Goal: Information Seeking & Learning: Check status

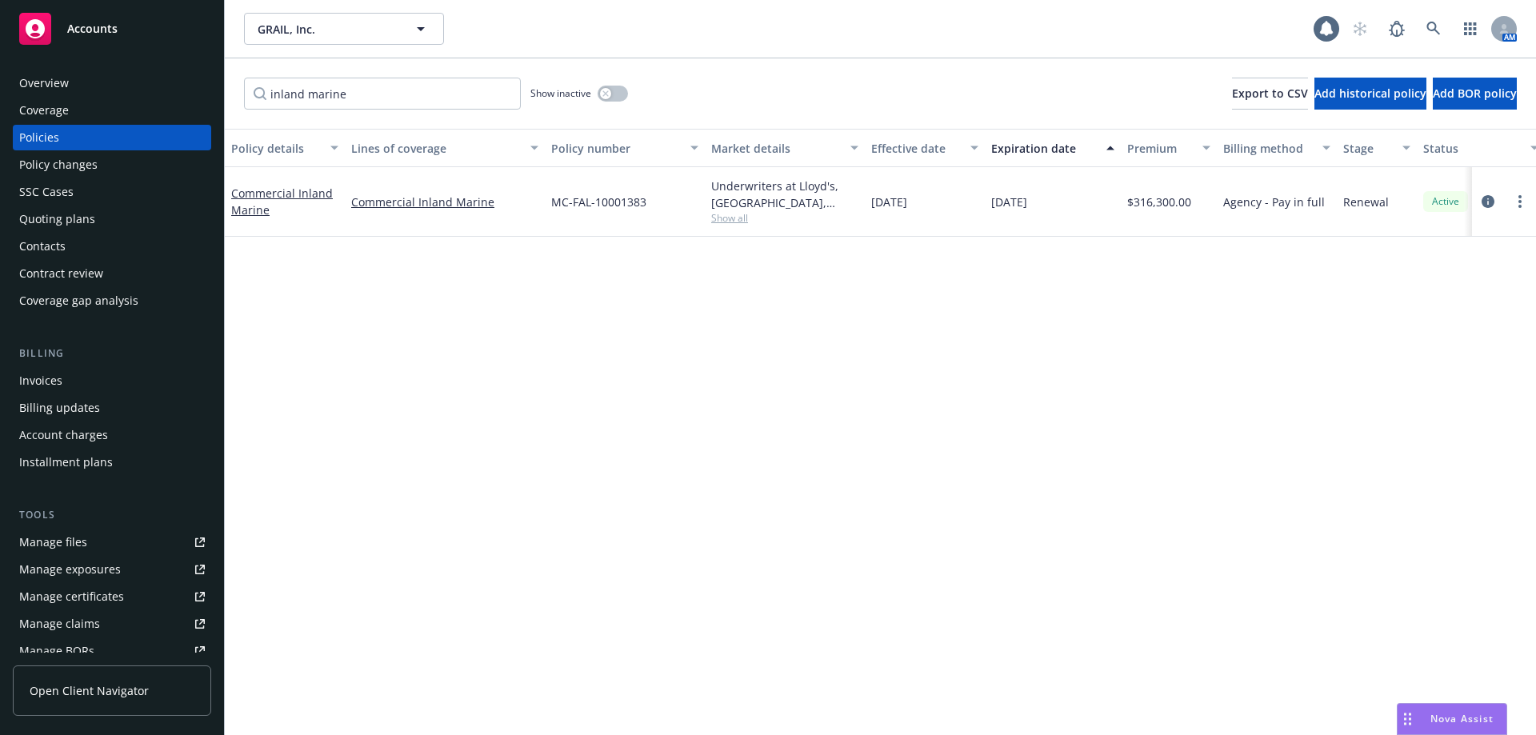
click at [282, 185] on div "Commercial Inland Marine" at bounding box center [284, 202] width 107 height 34
click at [280, 190] on link "Commercial Inland Marine" at bounding box center [282, 202] width 102 height 32
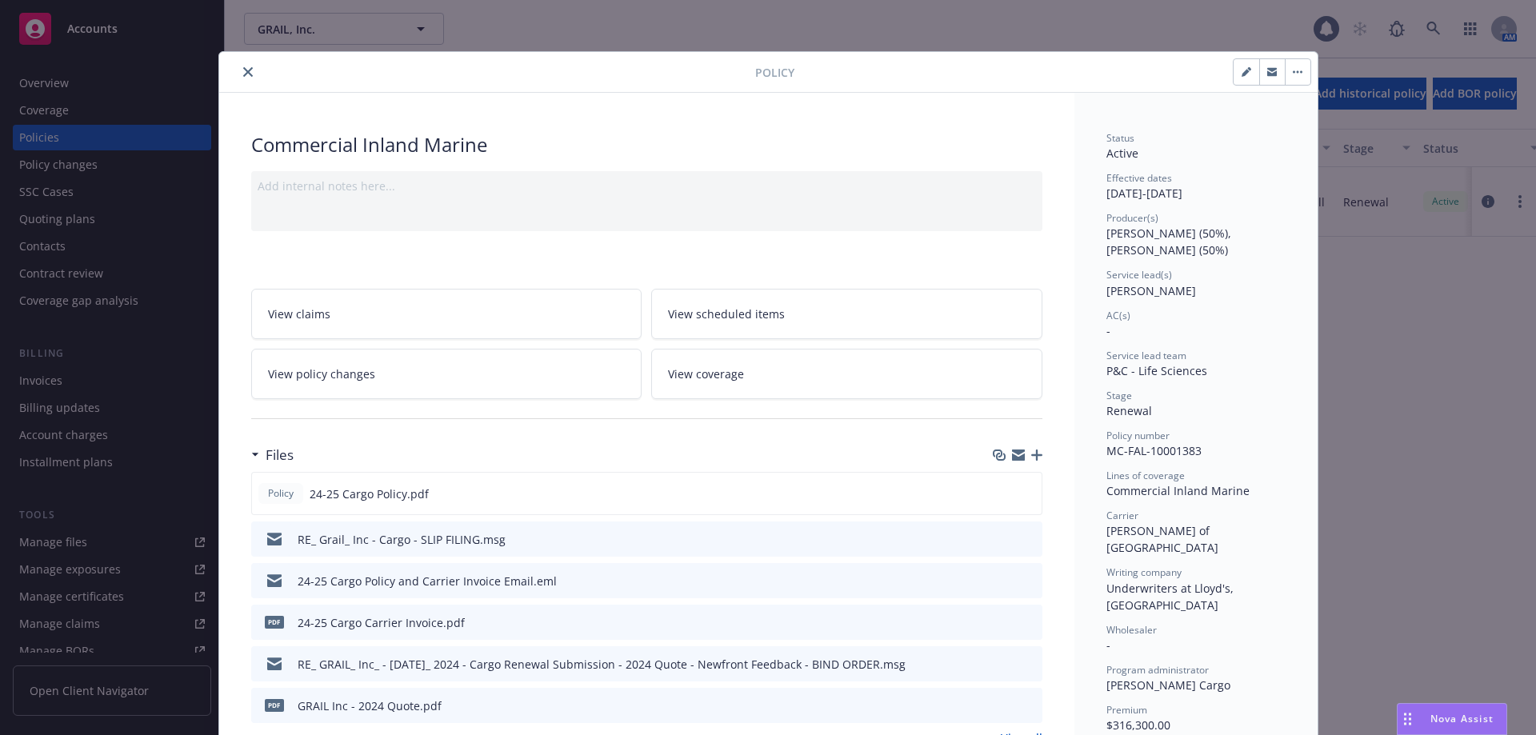
click at [243, 78] on button "close" at bounding box center [247, 71] width 19 height 19
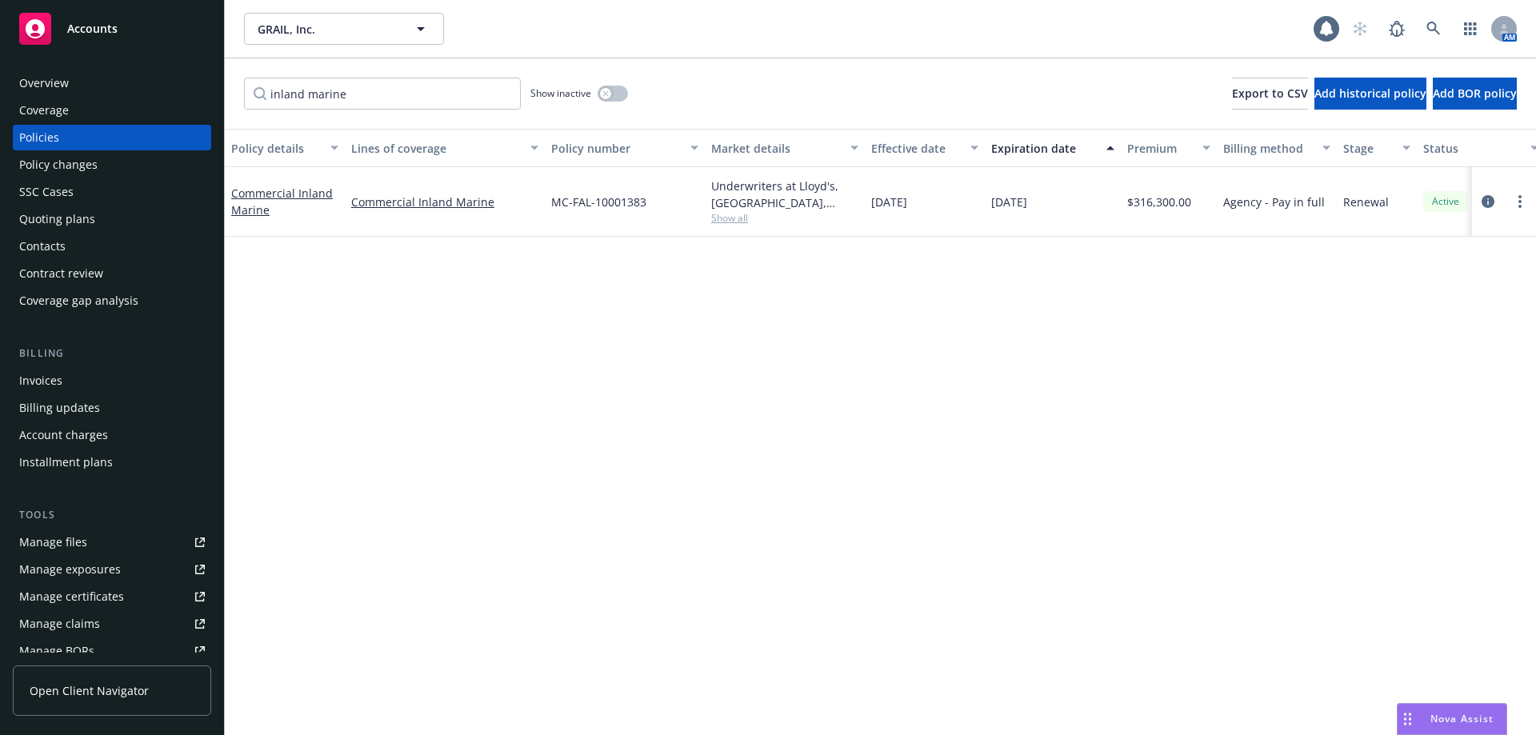
click at [63, 136] on div "Policies" at bounding box center [112, 138] width 186 height 26
click at [60, 86] on div "Overview" at bounding box center [44, 83] width 50 height 26
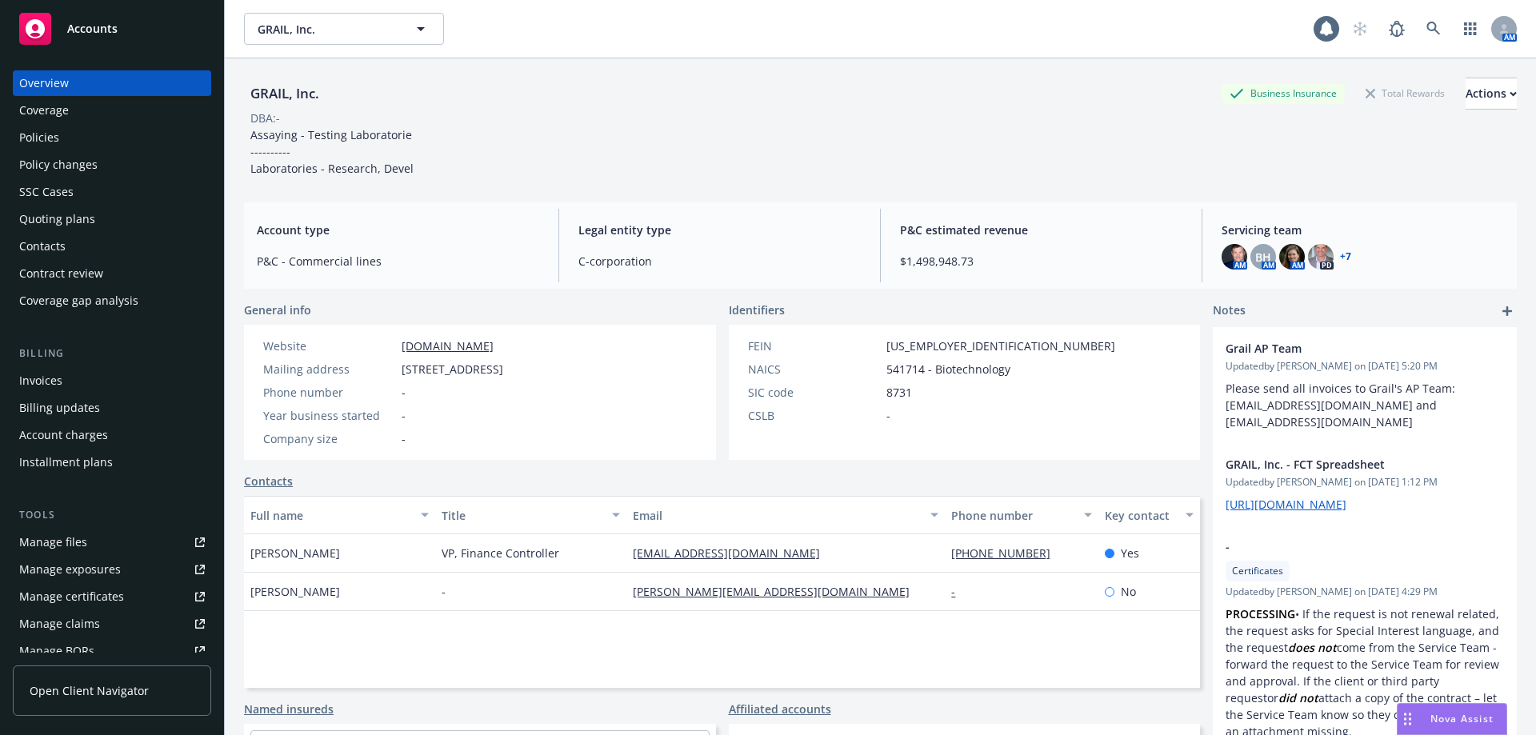
click at [54, 141] on div "Policies" at bounding box center [39, 138] width 40 height 26
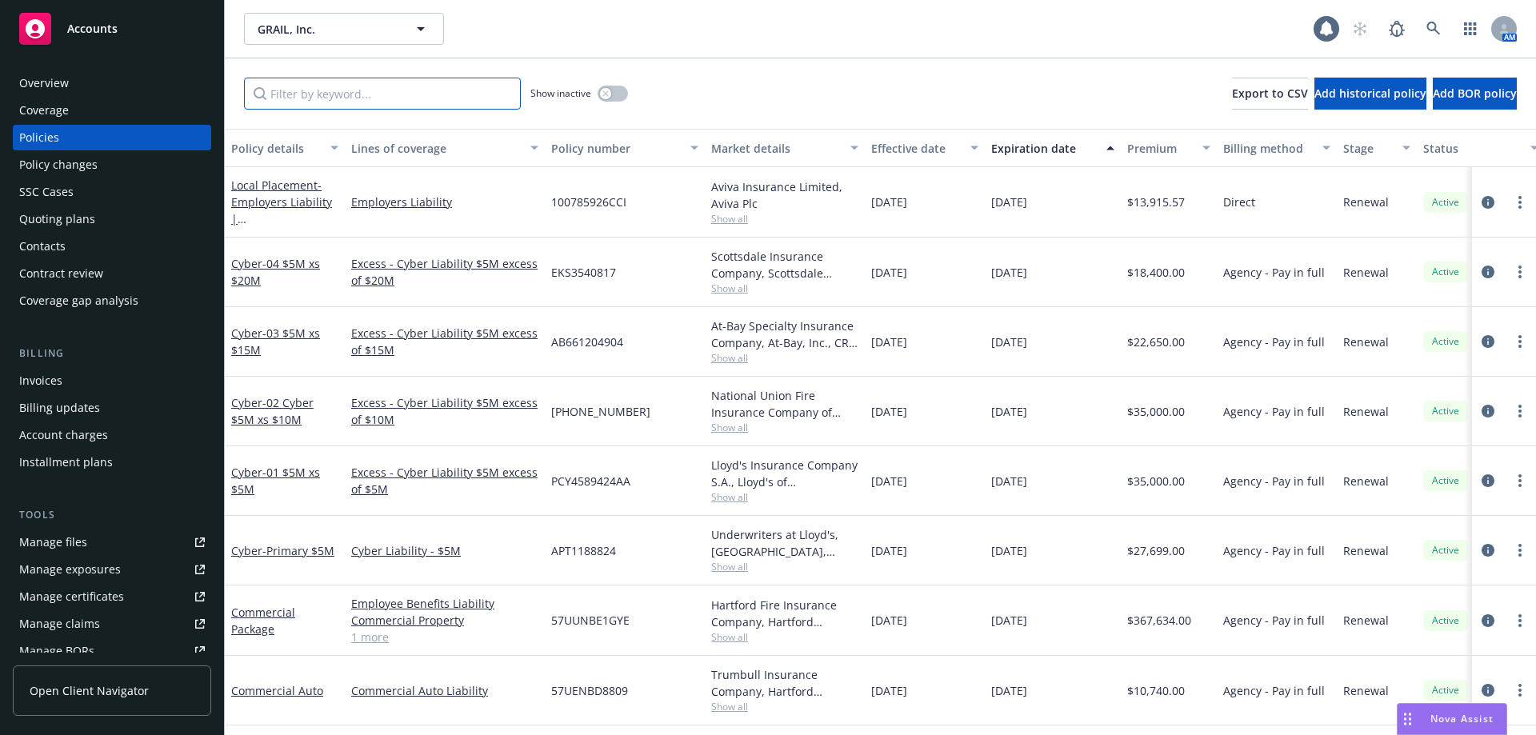
click at [325, 105] on input "Filter by keyword..." at bounding box center [382, 94] width 277 height 32
drag, startPoint x: 311, startPoint y: 95, endPoint x: 182, endPoint y: 81, distance: 130.4
click at [194, 83] on div "Accounts Overview Coverage Policies Policy changes SSC Cases Quoting plans Cont…" at bounding box center [768, 367] width 1536 height 735
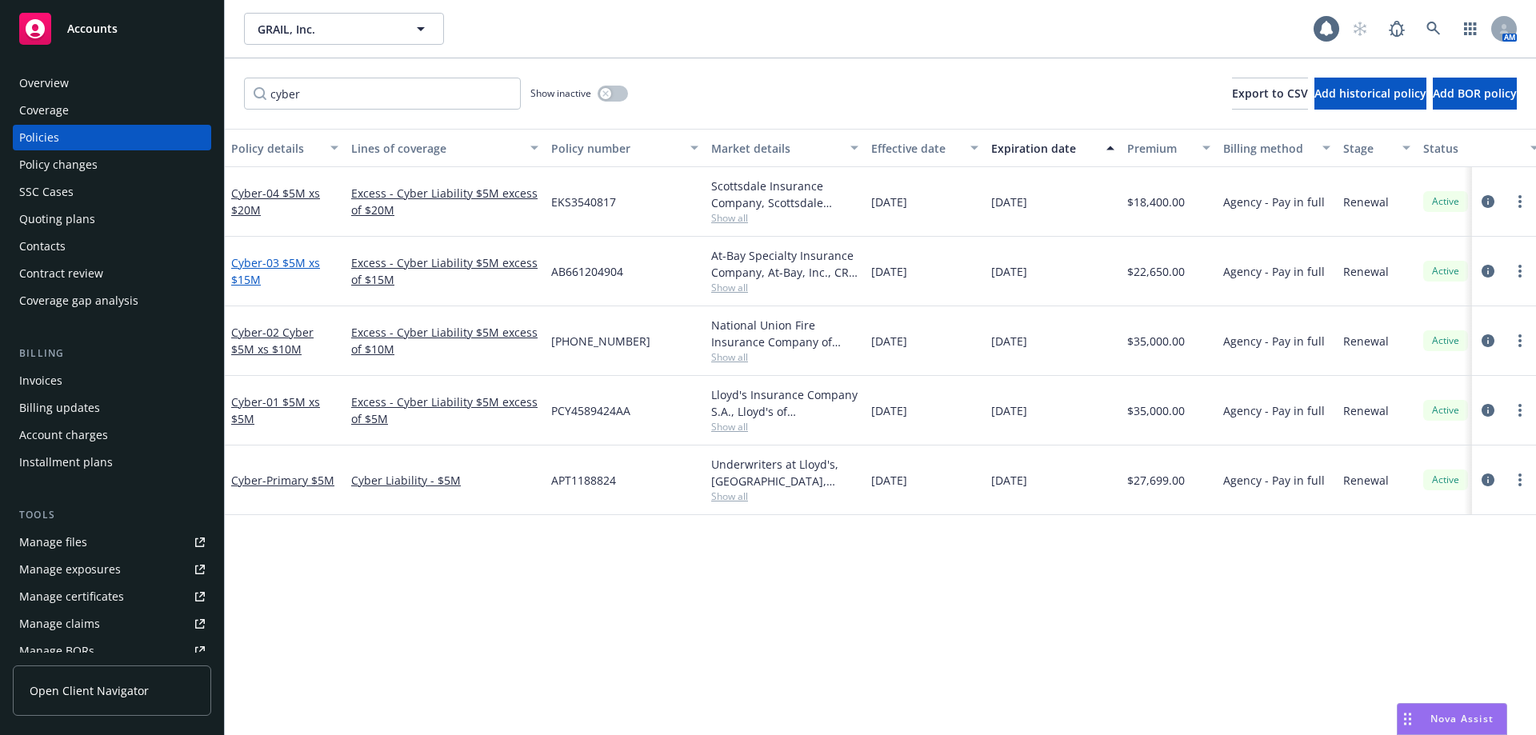
click at [299, 265] on span "- 03 $5M xs $15M" at bounding box center [275, 271] width 89 height 32
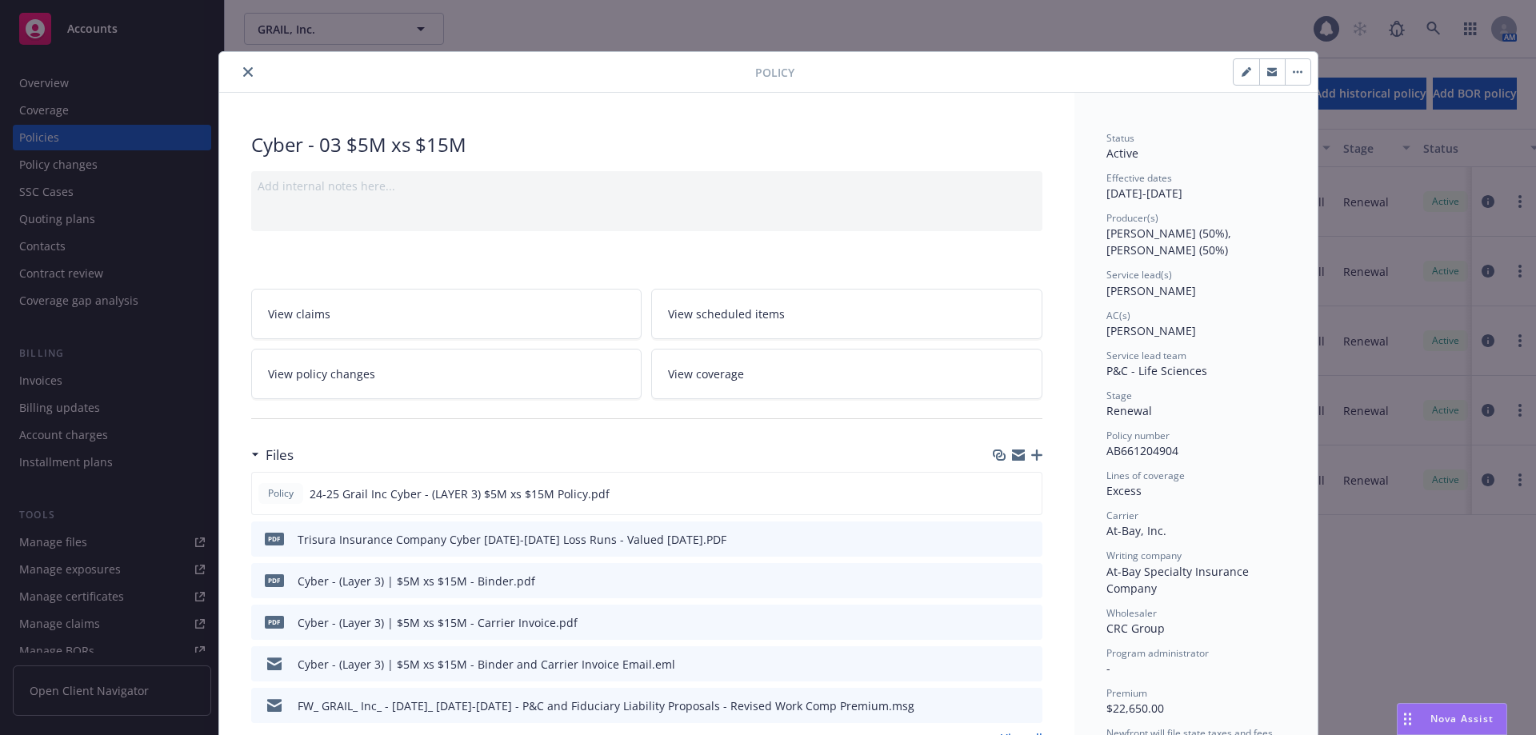
click at [243, 67] on icon "close" at bounding box center [248, 72] width 10 height 10
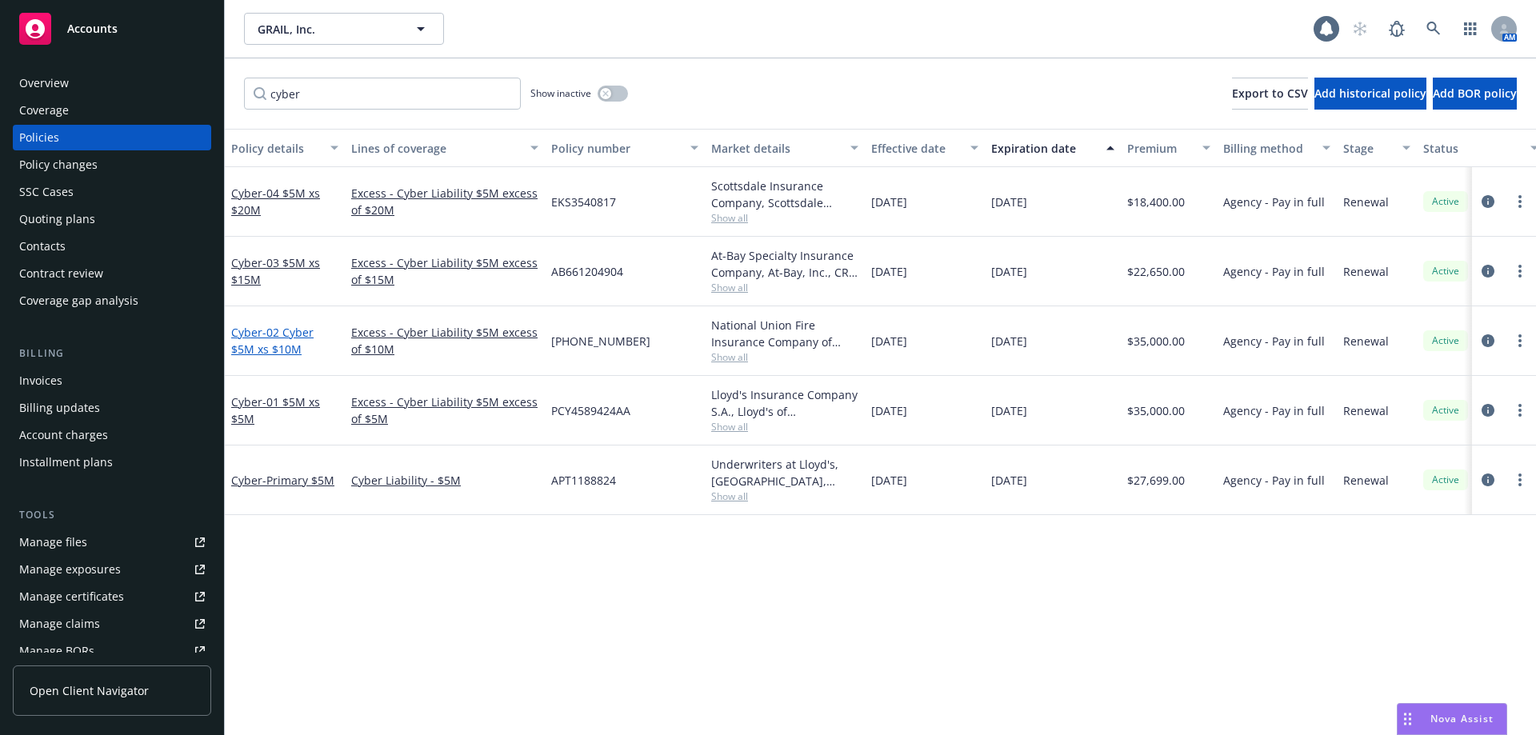
click at [294, 338] on span "- 02 Cyber $5M xs $10M" at bounding box center [272, 341] width 82 height 32
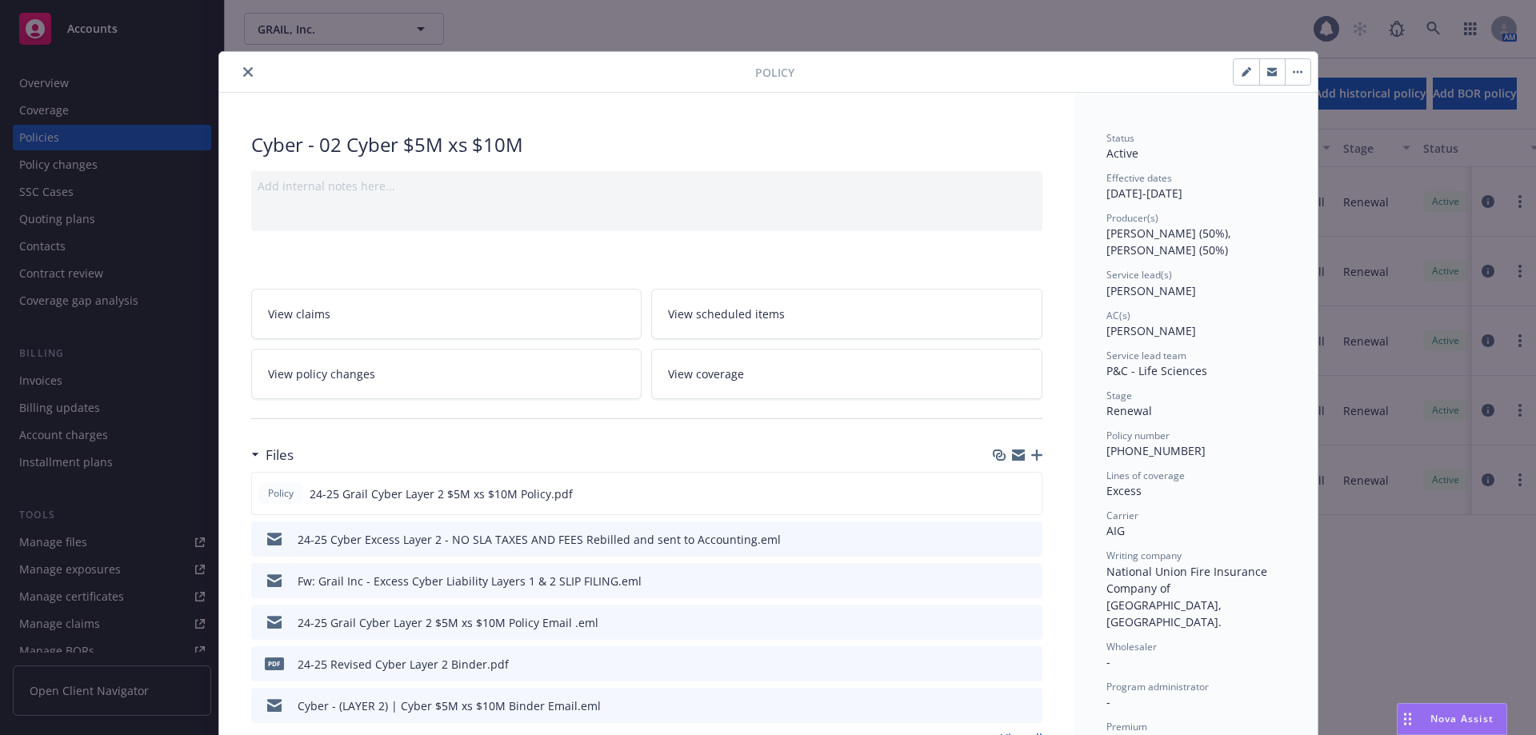
click at [243, 70] on icon "close" at bounding box center [248, 72] width 10 height 10
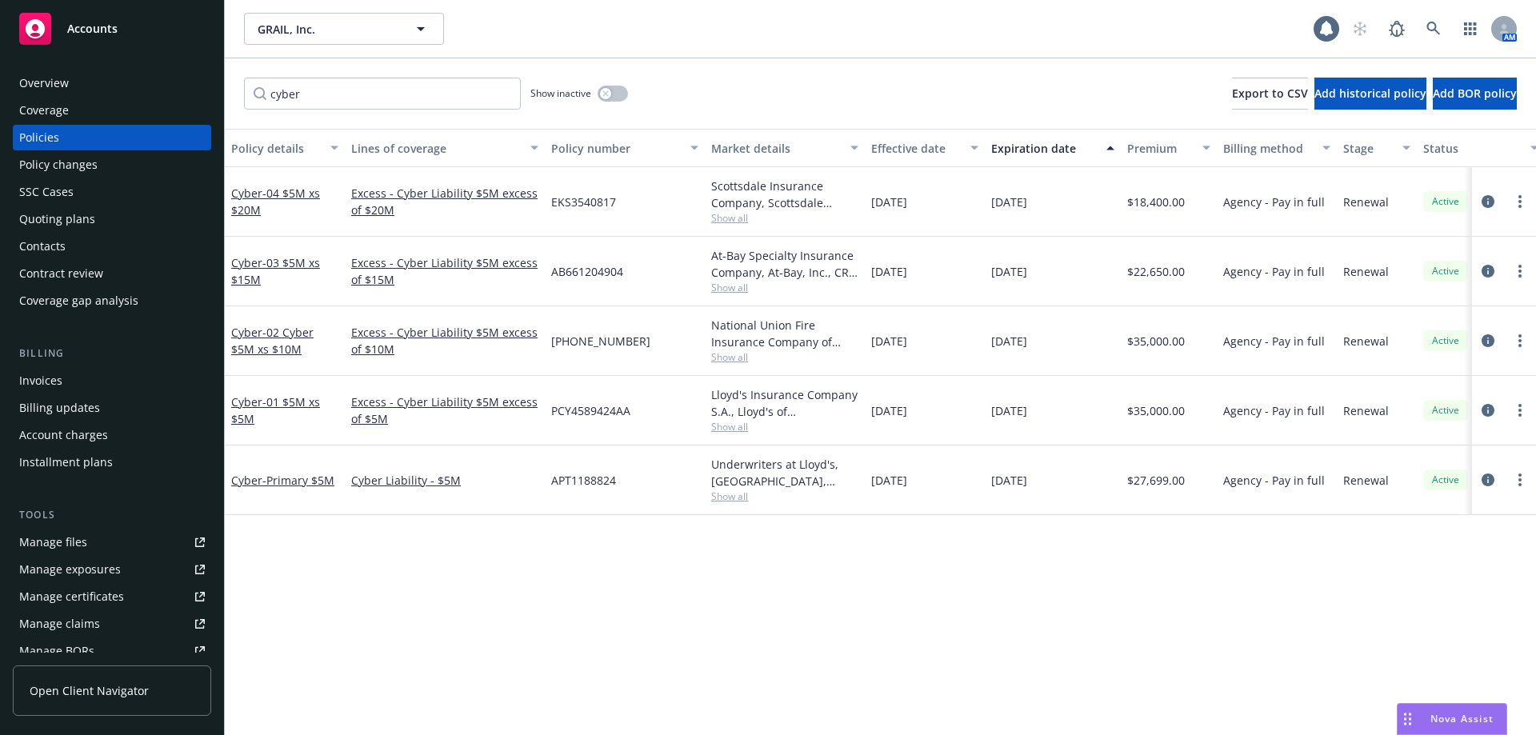
click at [291, 483] on span "- Primary $5M" at bounding box center [298, 480] width 72 height 15
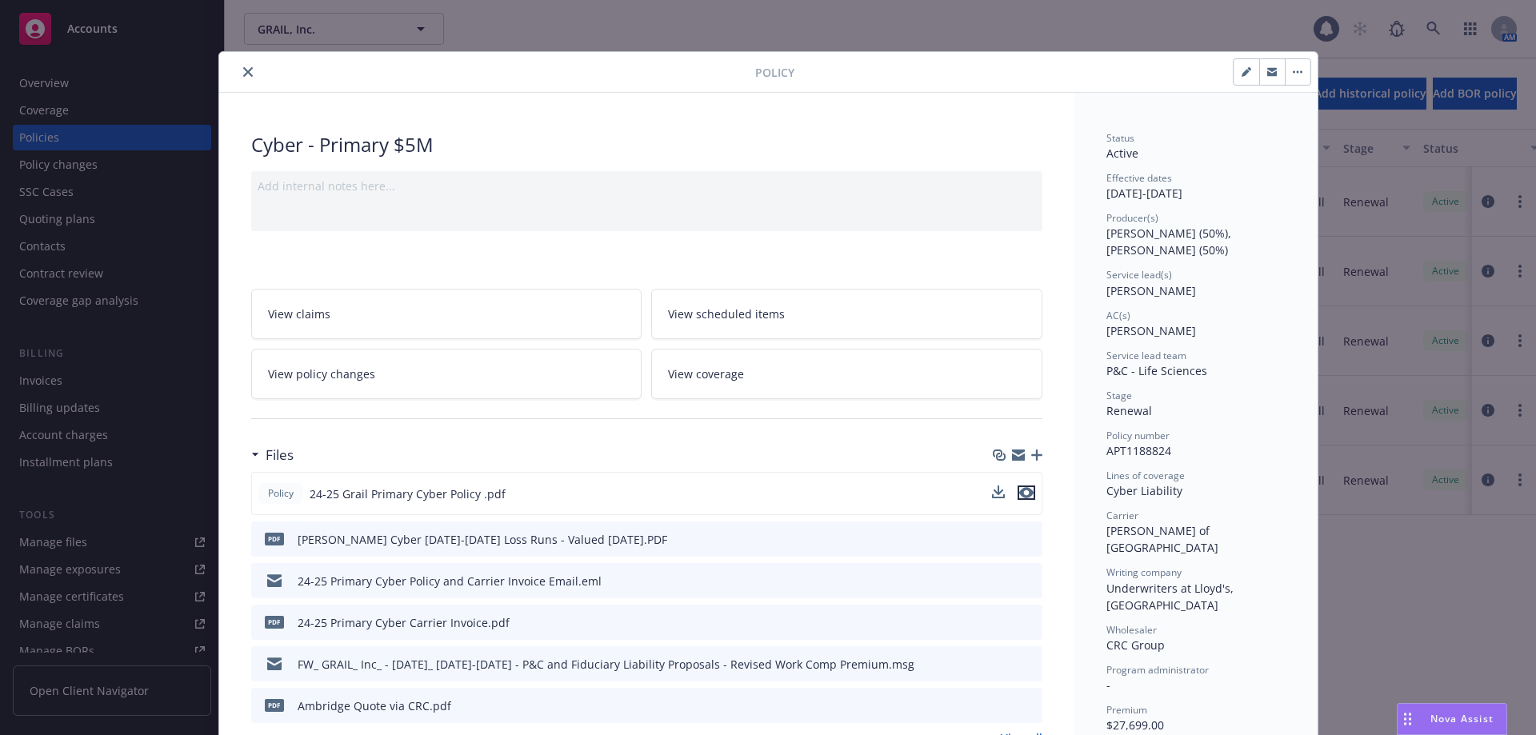
click at [1021, 489] on icon "preview file" at bounding box center [1026, 492] width 14 height 11
click at [247, 72] on button "close" at bounding box center [247, 71] width 19 height 19
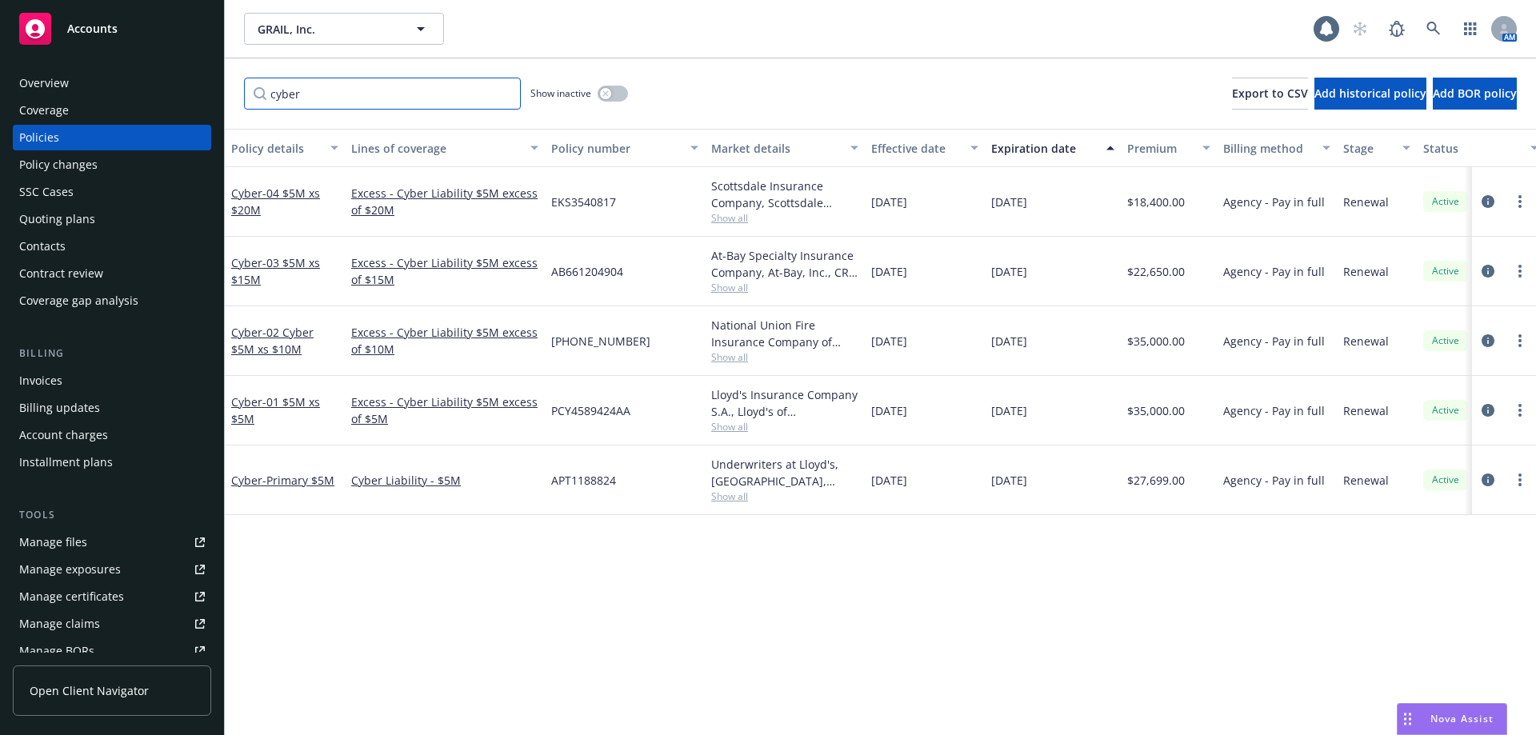
drag, startPoint x: 319, startPoint y: 96, endPoint x: 170, endPoint y: 85, distance: 150.0
click at [172, 86] on div "Accounts Overview Coverage Policies Policy changes SSC Cases Quoting plans Cont…" at bounding box center [768, 367] width 1536 height 735
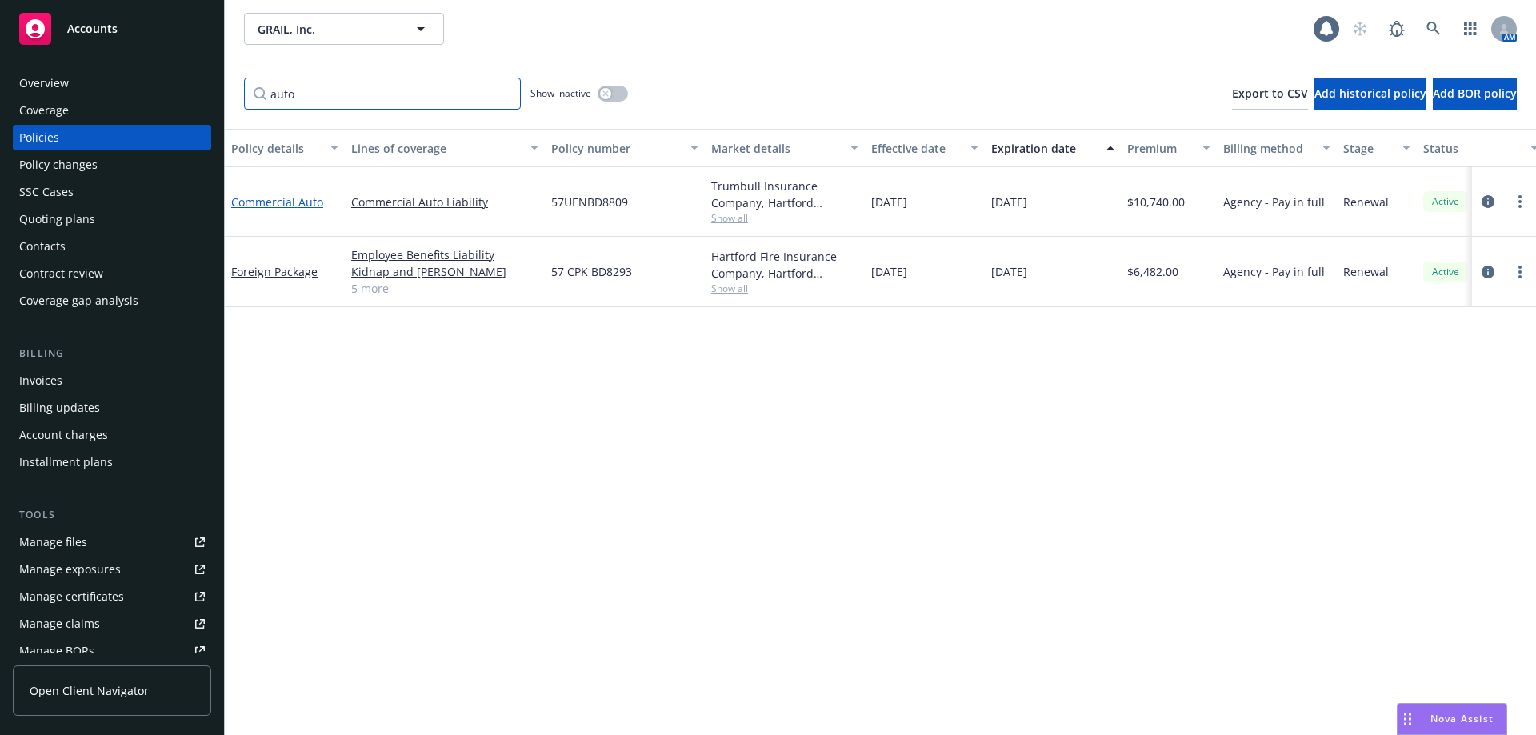
type input "auto"
click at [294, 204] on link "Commercial Auto" at bounding box center [277, 201] width 92 height 15
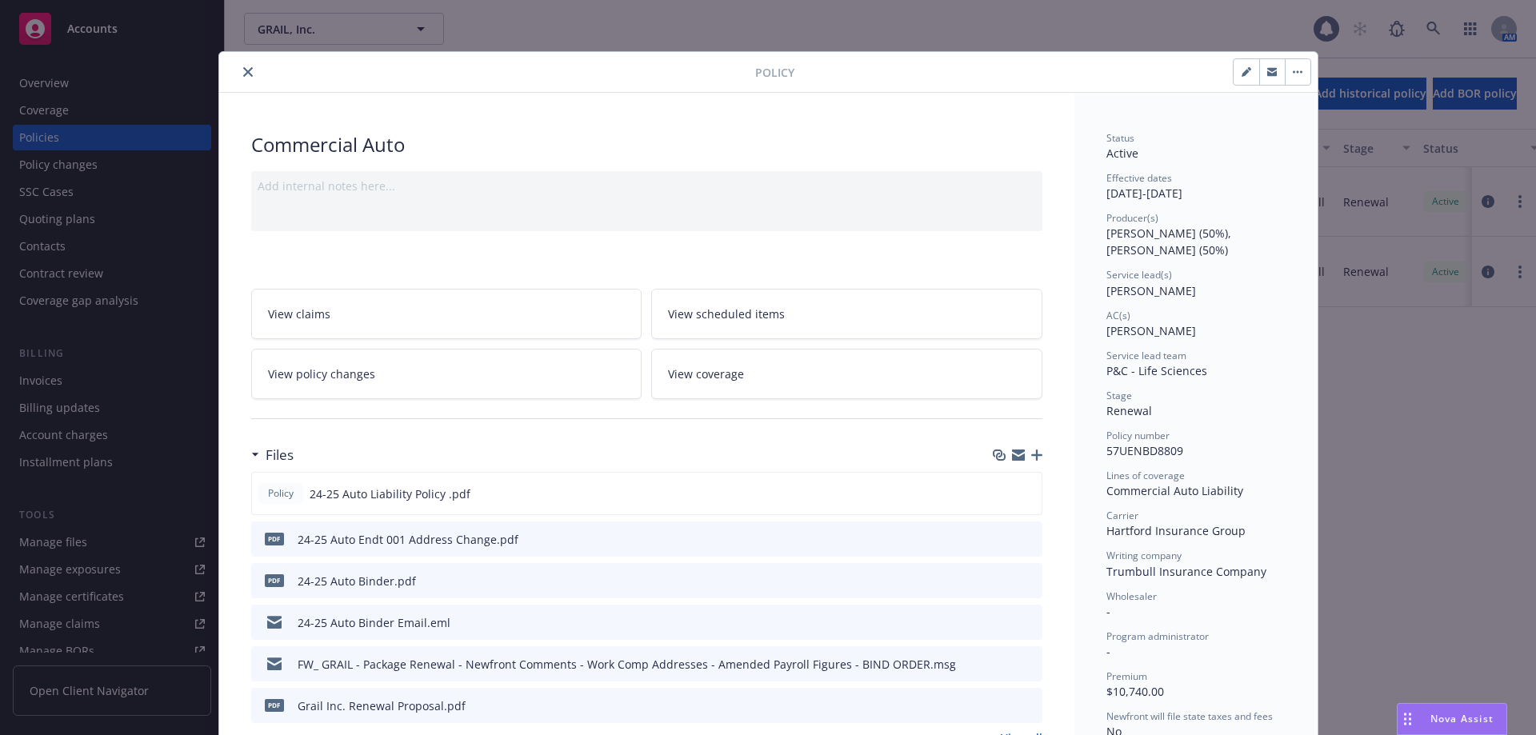
click at [238, 71] on button "close" at bounding box center [247, 71] width 19 height 19
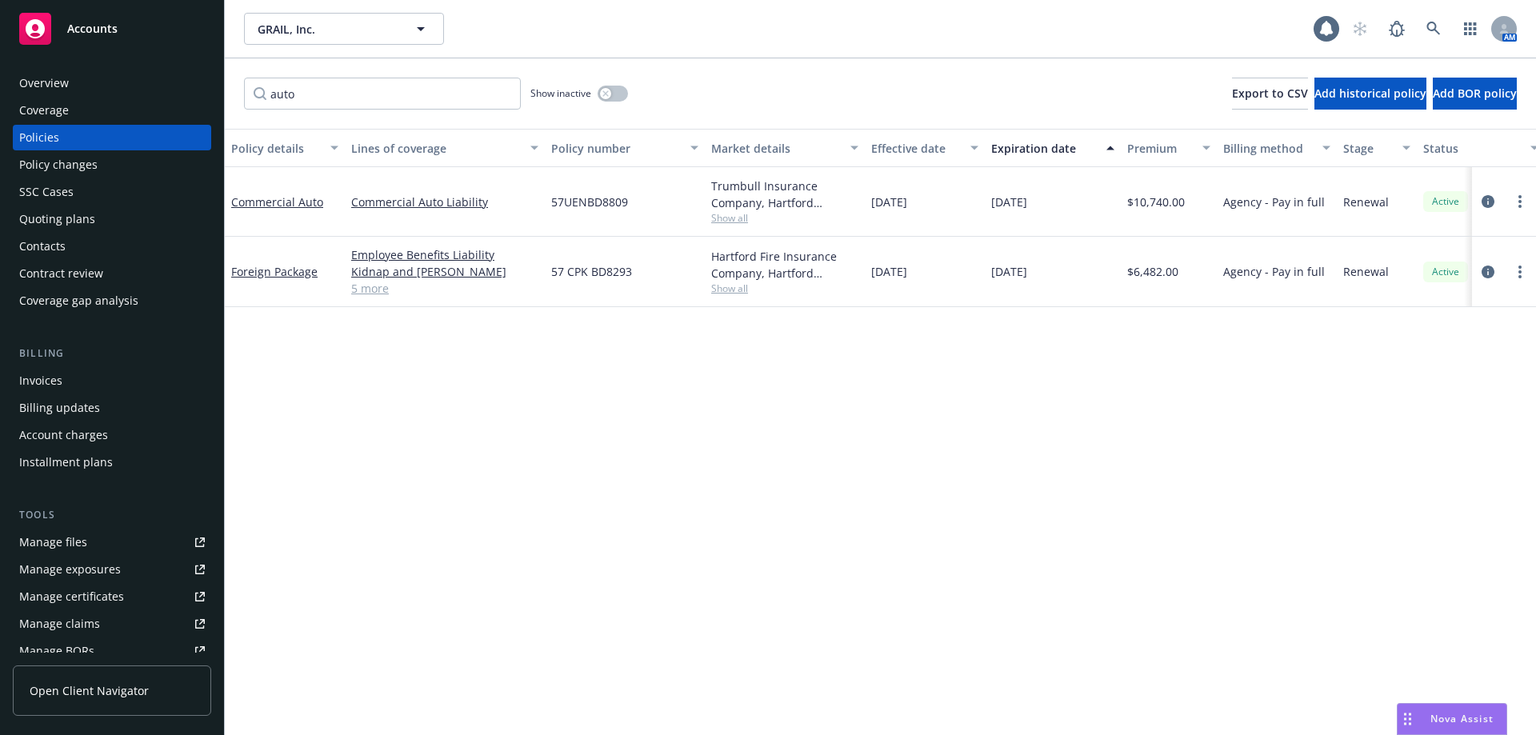
click at [101, 216] on div "Quoting plans" at bounding box center [112, 219] width 186 height 26
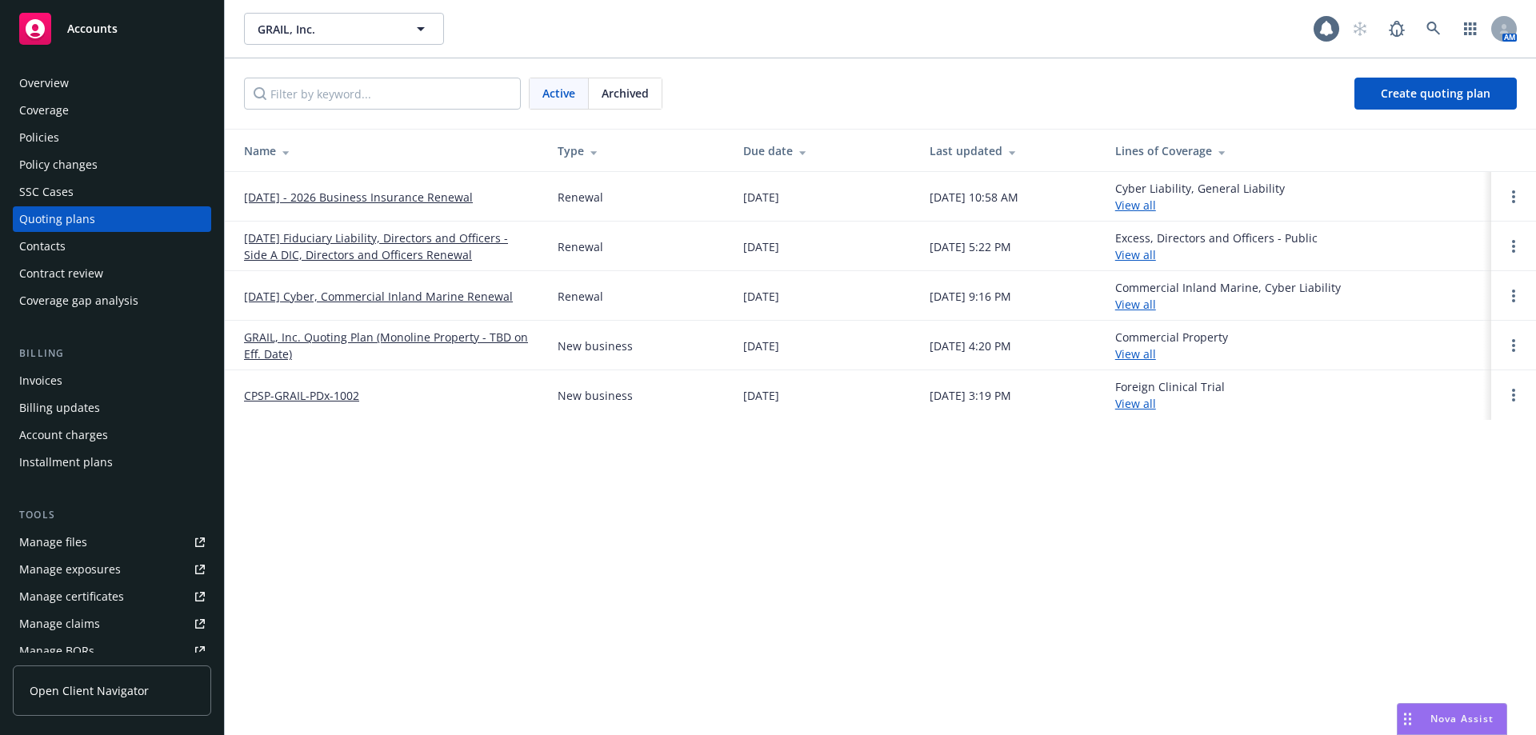
click at [399, 201] on link "[DATE] - 2026 Business Insurance Renewal" at bounding box center [358, 197] width 229 height 17
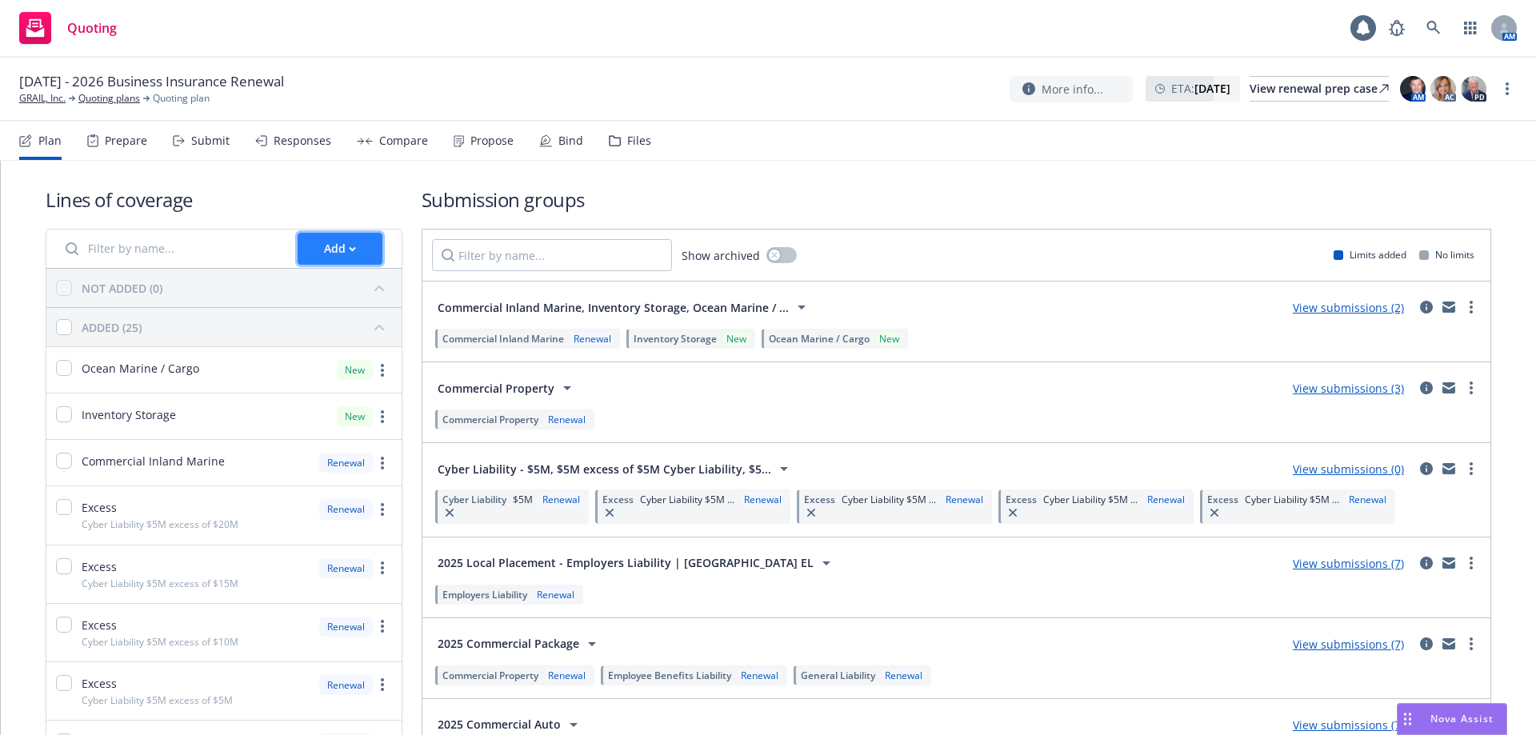
click at [361, 250] on button "Add" at bounding box center [340, 249] width 85 height 32
click at [1139, 206] on h1 "Submission groups" at bounding box center [957, 199] width 1070 height 26
click at [558, 140] on div "Bind" at bounding box center [570, 140] width 25 height 13
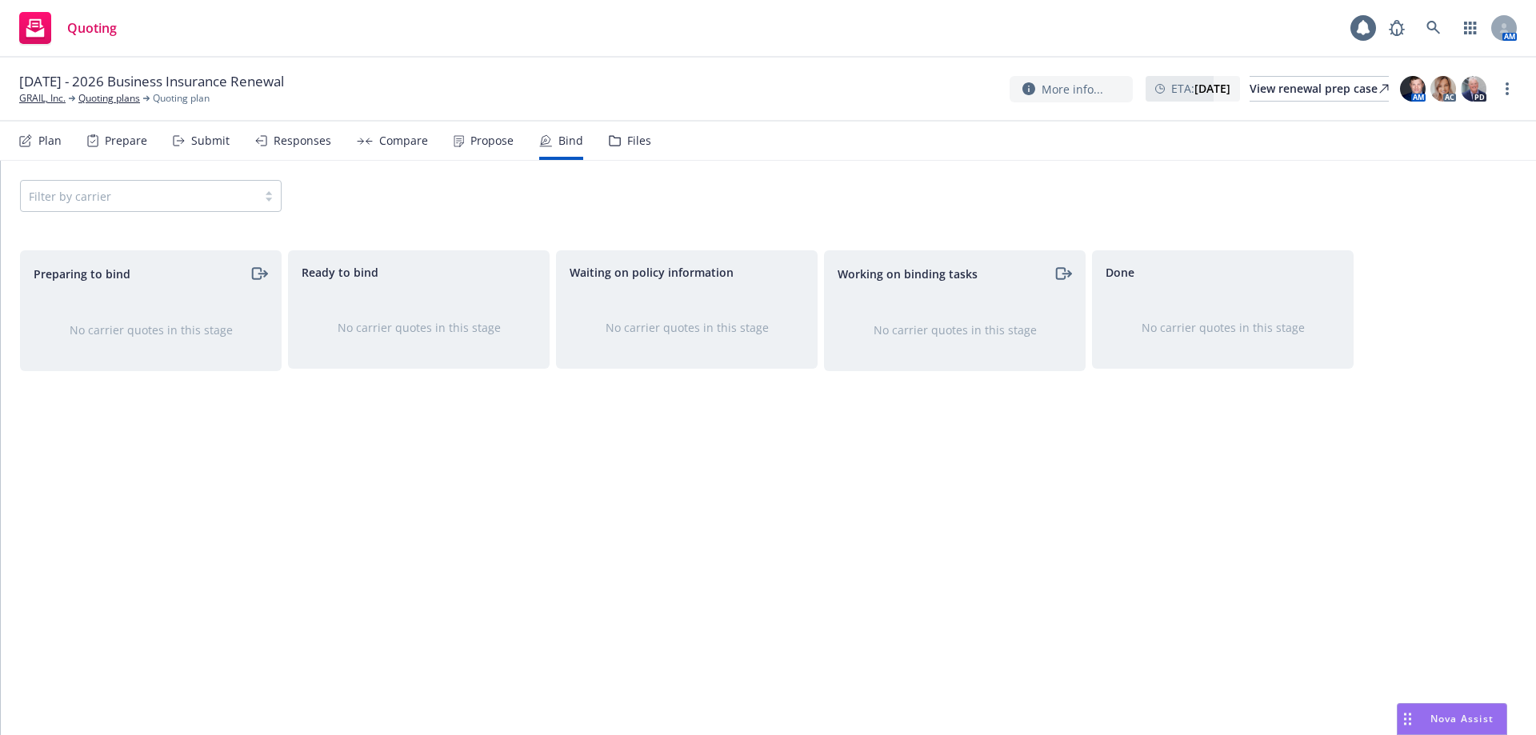
click at [636, 138] on div "Files" at bounding box center [639, 140] width 24 height 13
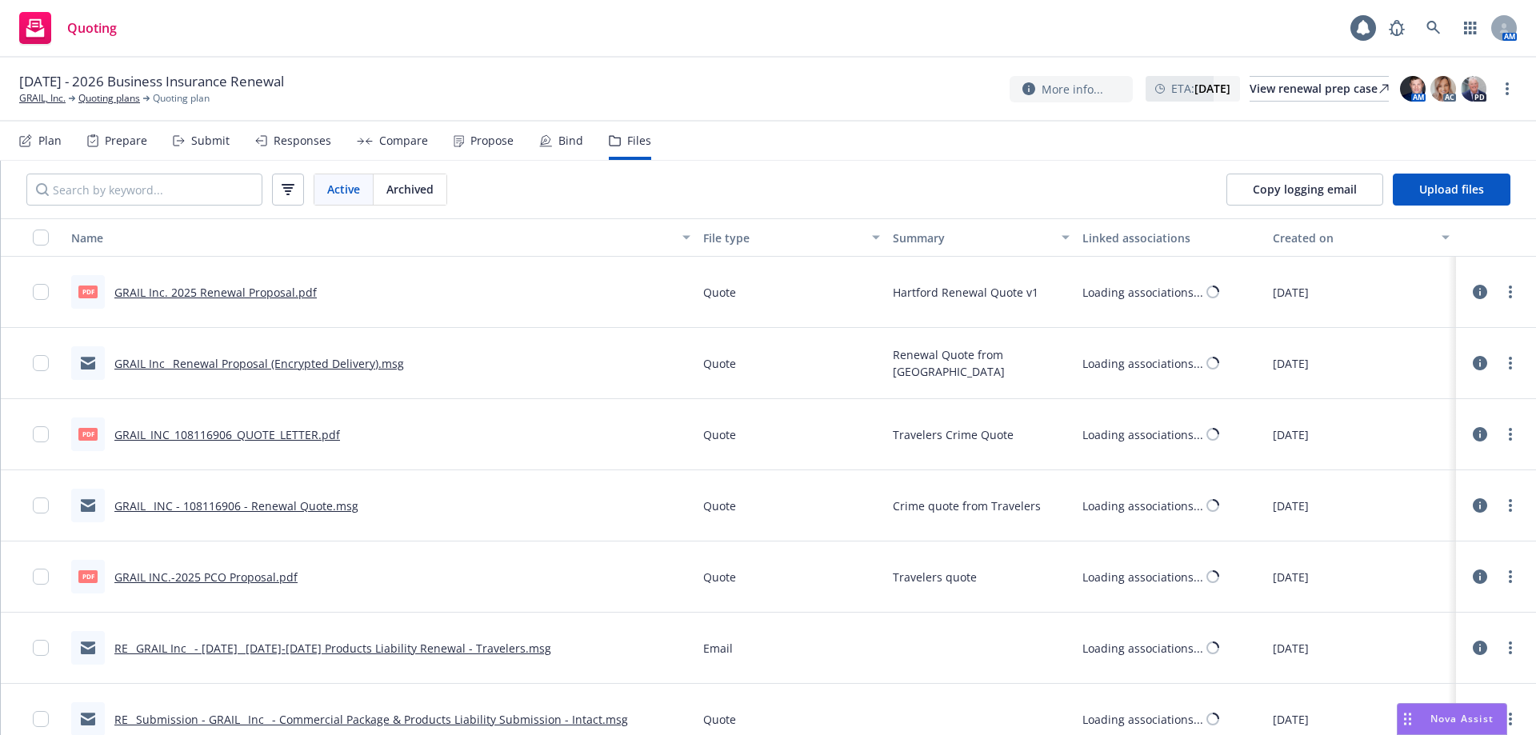
click at [547, 150] on div "Bind" at bounding box center [561, 141] width 44 height 38
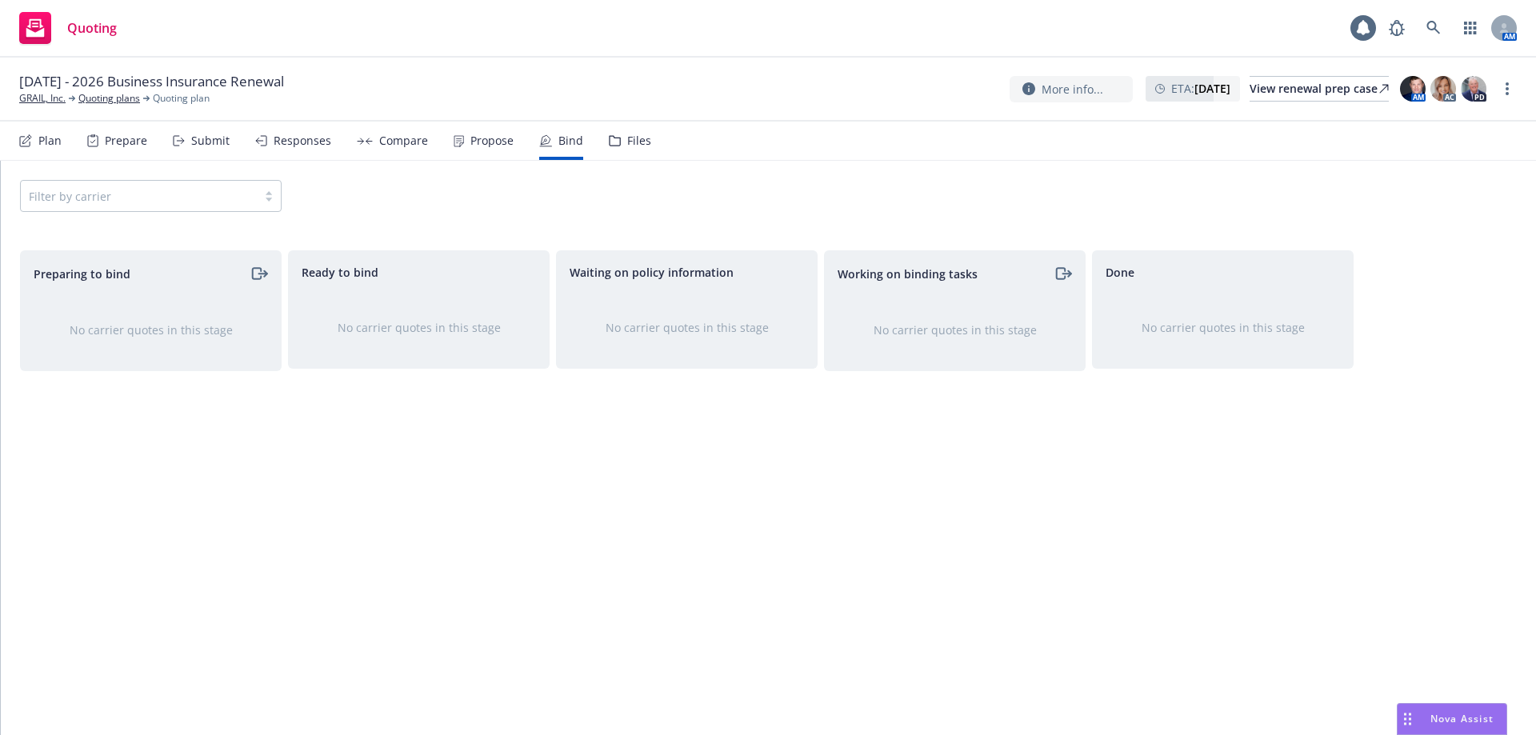
click at [474, 153] on div "Propose" at bounding box center [484, 141] width 60 height 38
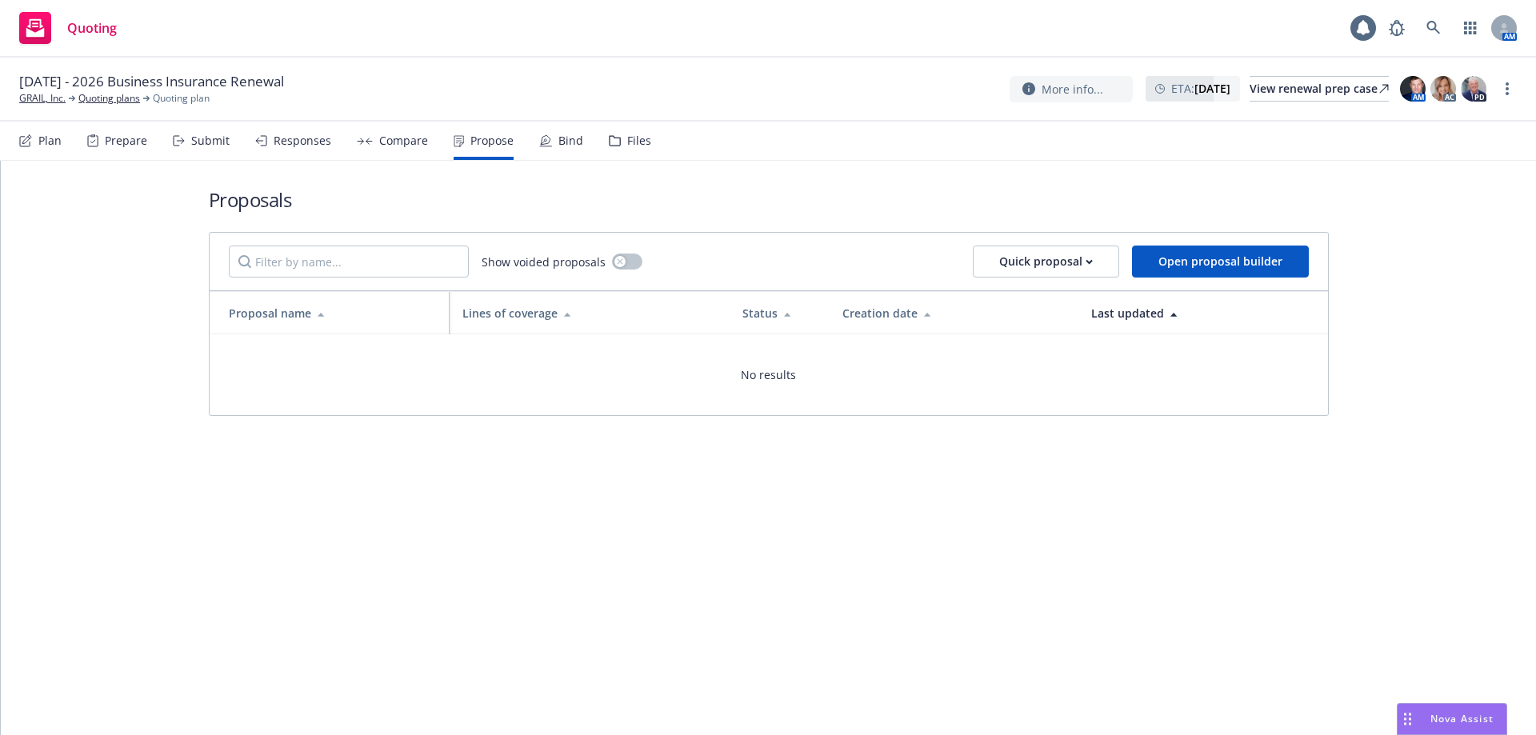
click at [543, 144] on icon at bounding box center [545, 140] width 13 height 13
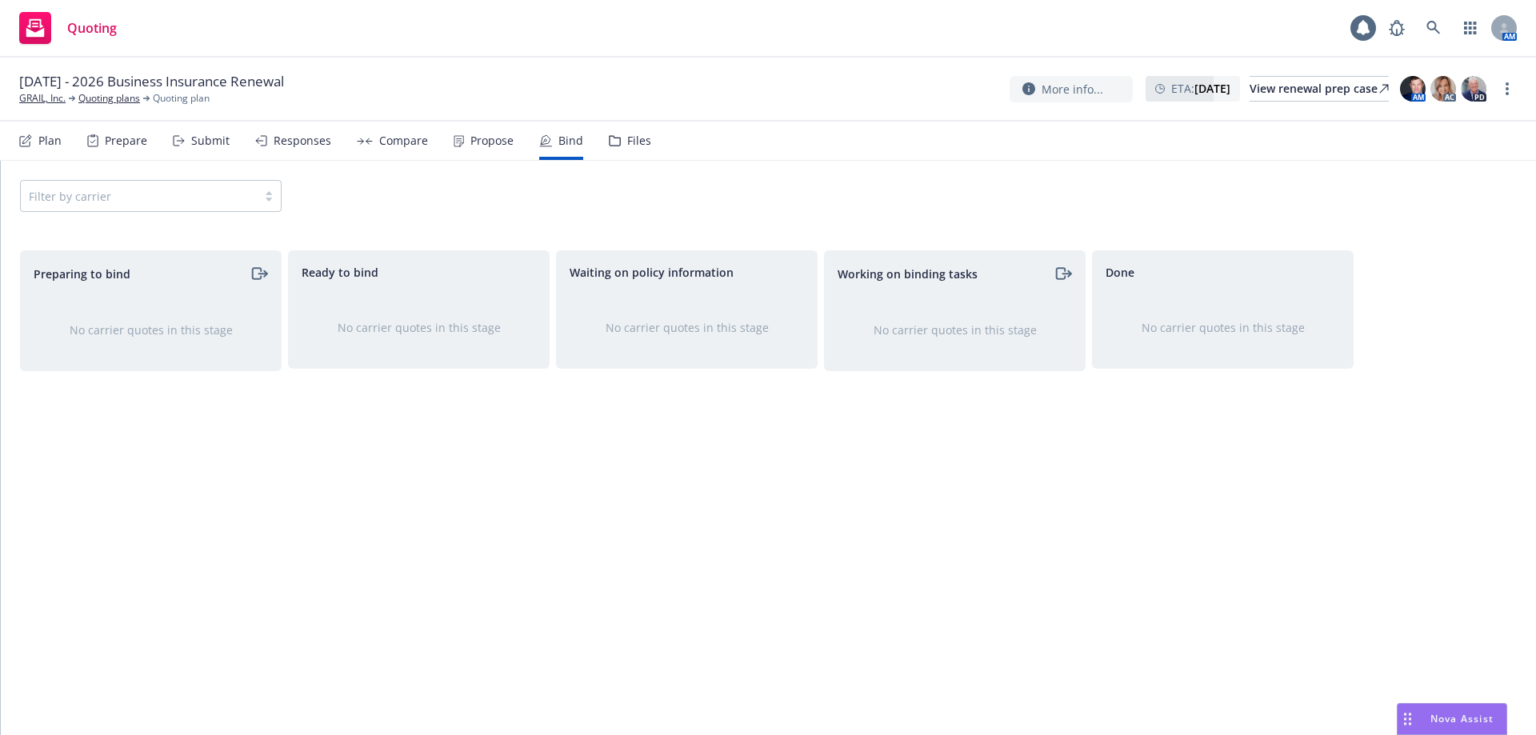
click at [630, 135] on div "Files" at bounding box center [639, 140] width 24 height 13
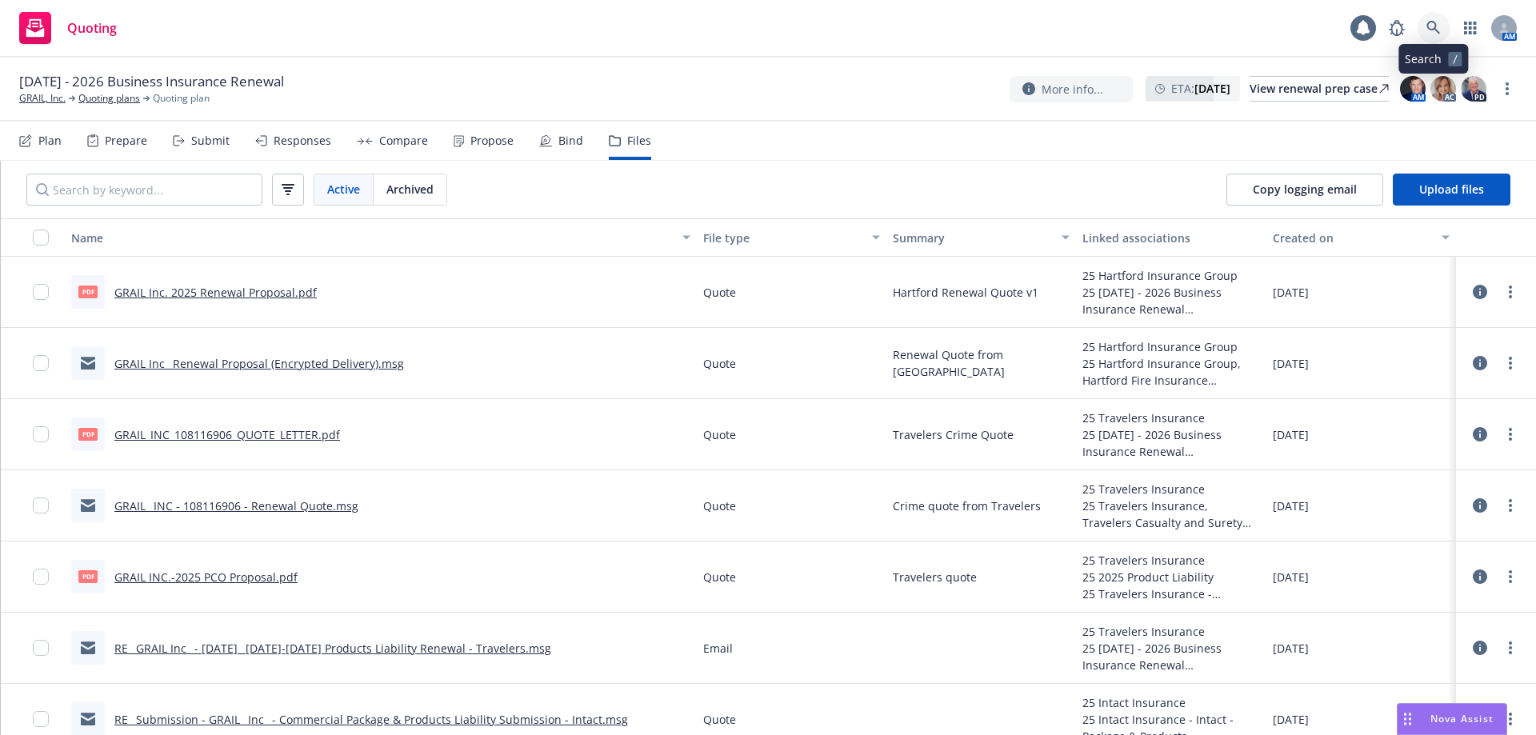
click at [1425, 27] on link at bounding box center [1434, 28] width 32 height 32
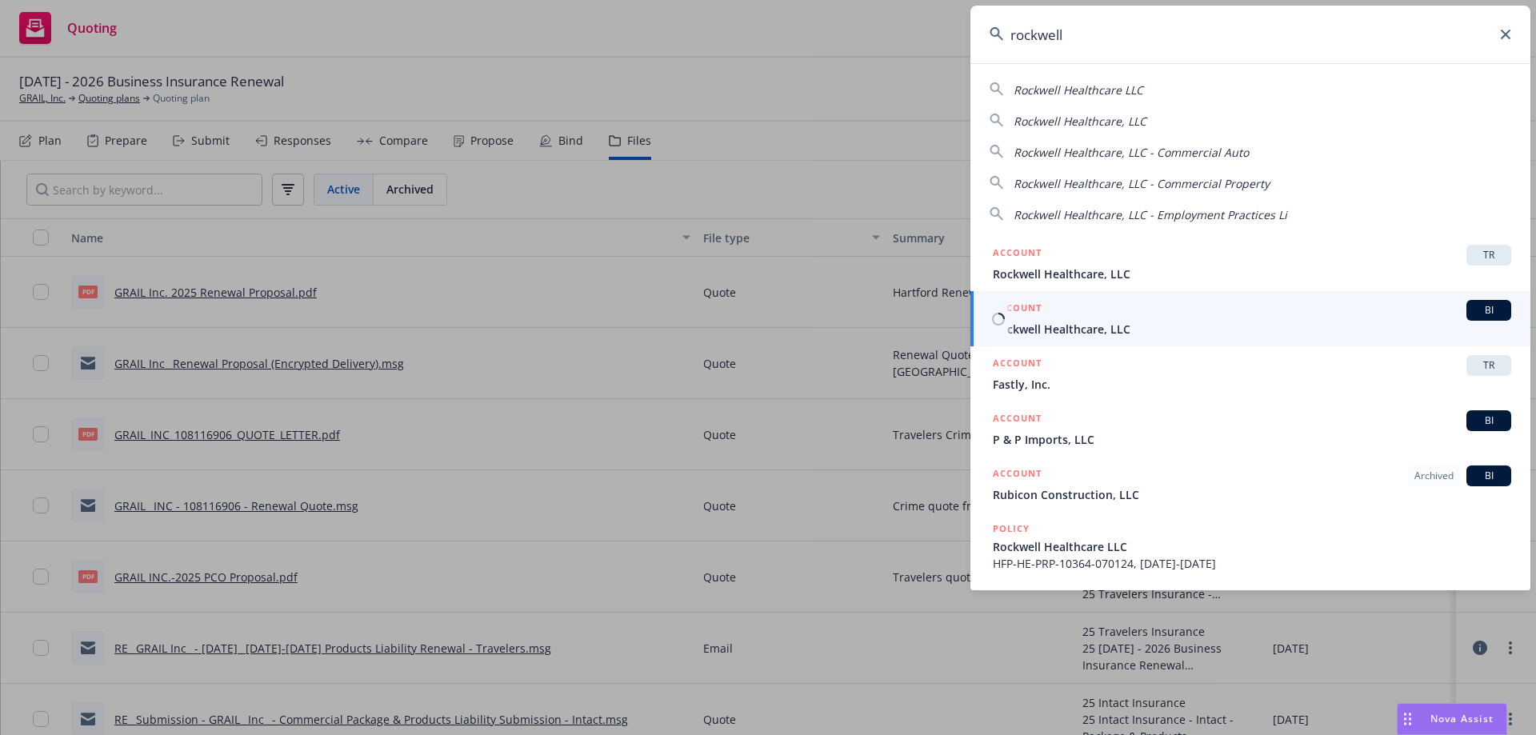
type input "rockwell"
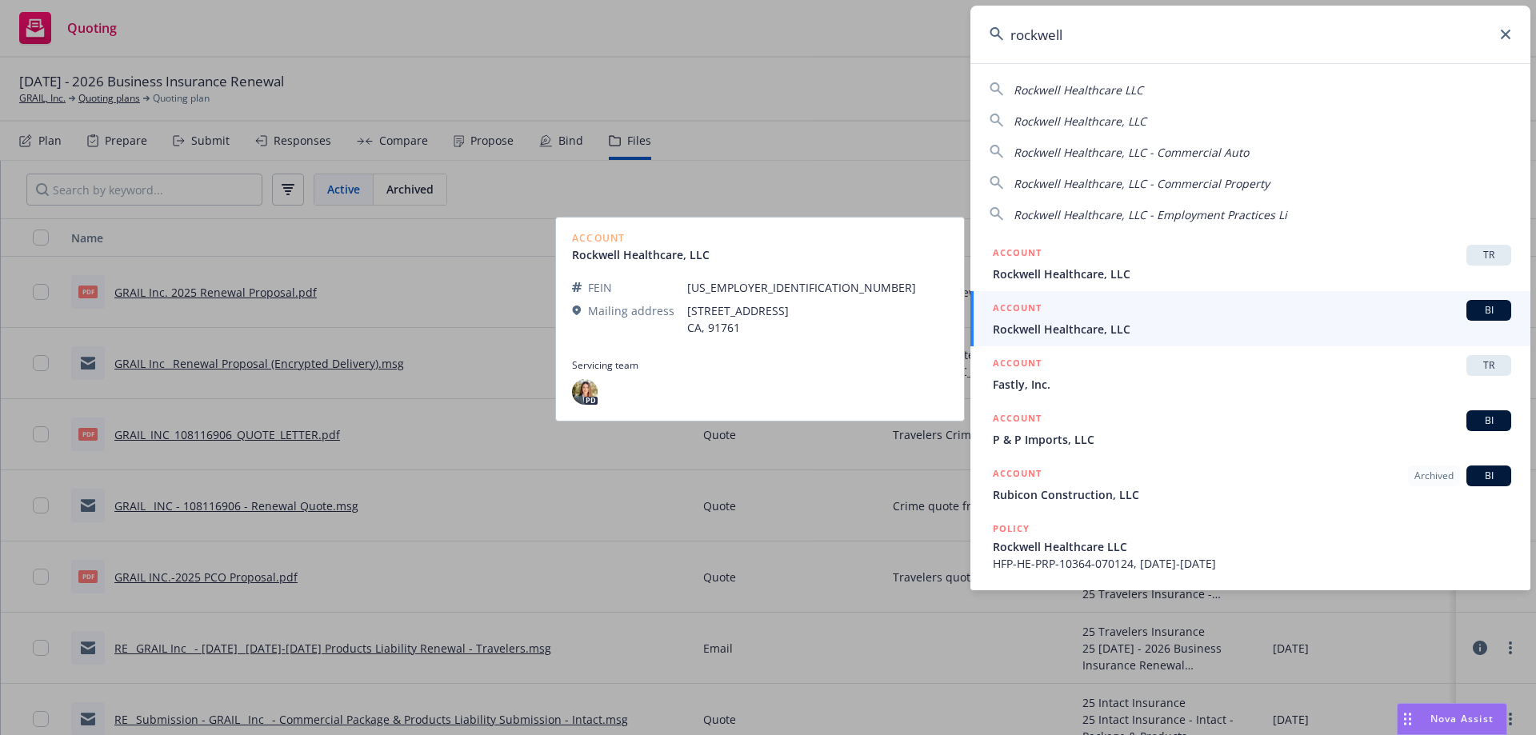
click at [1101, 324] on span "Rockwell Healthcare, LLC" at bounding box center [1252, 329] width 518 height 17
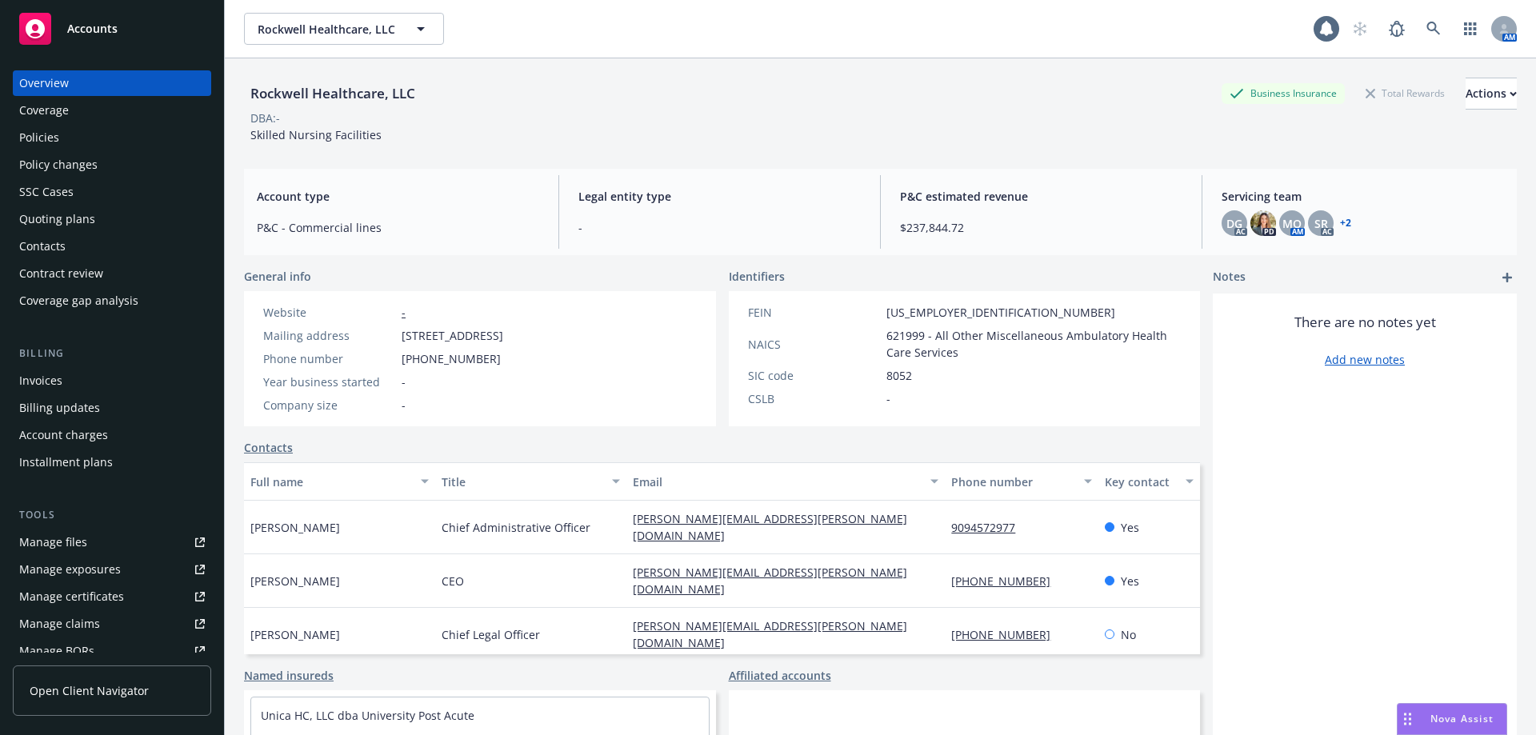
click at [73, 143] on div "Policies" at bounding box center [112, 138] width 186 height 26
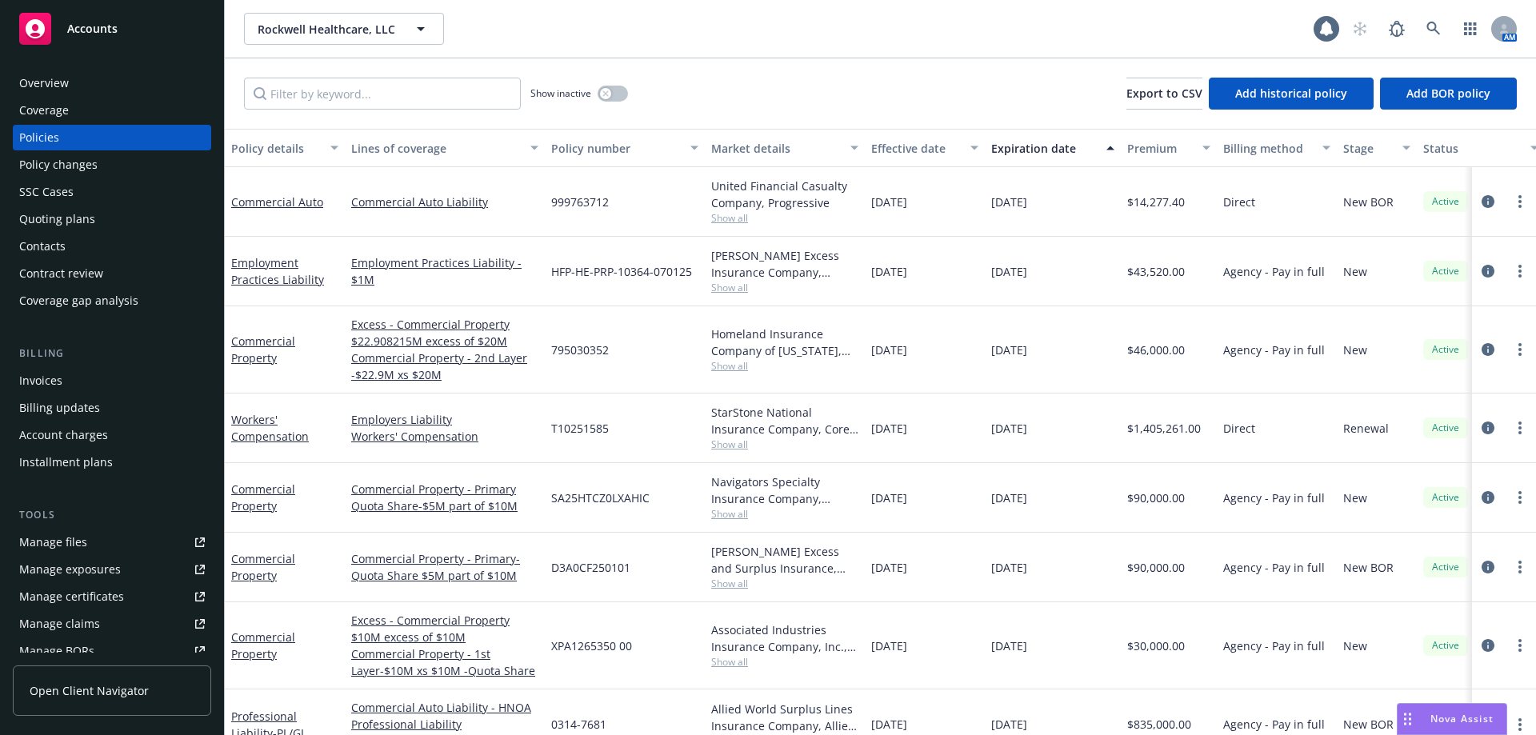
scroll to position [37, 0]
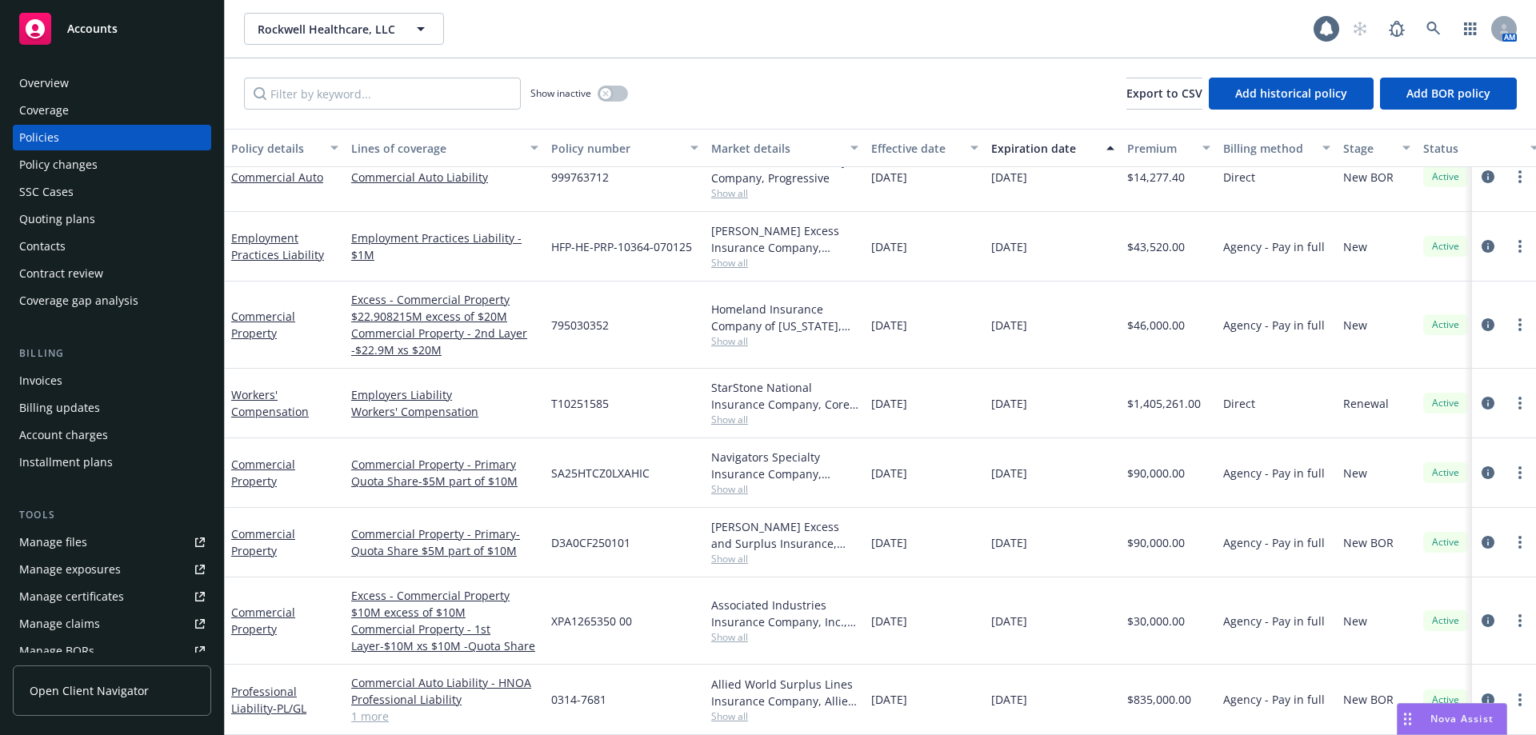
click at [725, 710] on span "Show all" at bounding box center [784, 717] width 147 height 14
click at [292, 684] on link "Professional Liability - PL/GL" at bounding box center [268, 700] width 75 height 32
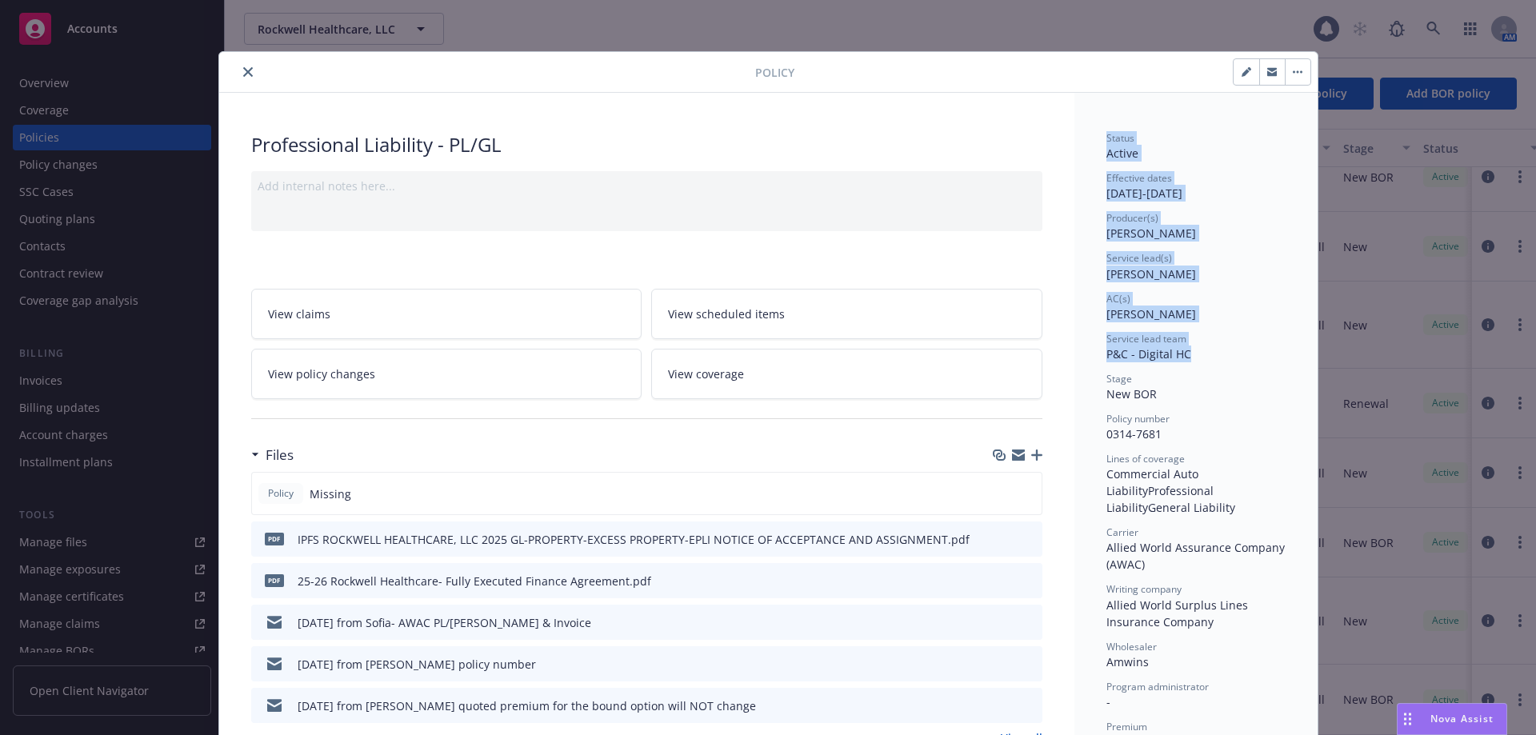
drag, startPoint x: 1199, startPoint y: 346, endPoint x: 1103, endPoint y: 142, distance: 225.8
click at [1107, 142] on div "Status Active Effective dates 07/01/2025 - 07/01/2026 Producer(s) Michelle Land…" at bounding box center [1196, 541] width 179 height 820
click at [1192, 364] on div "Status Active Effective dates 07/01/2025 - 07/01/2026 Producer(s) Michelle Land…" at bounding box center [1196, 541] width 179 height 820
drag, startPoint x: 1195, startPoint y: 359, endPoint x: 1099, endPoint y: 143, distance: 236.1
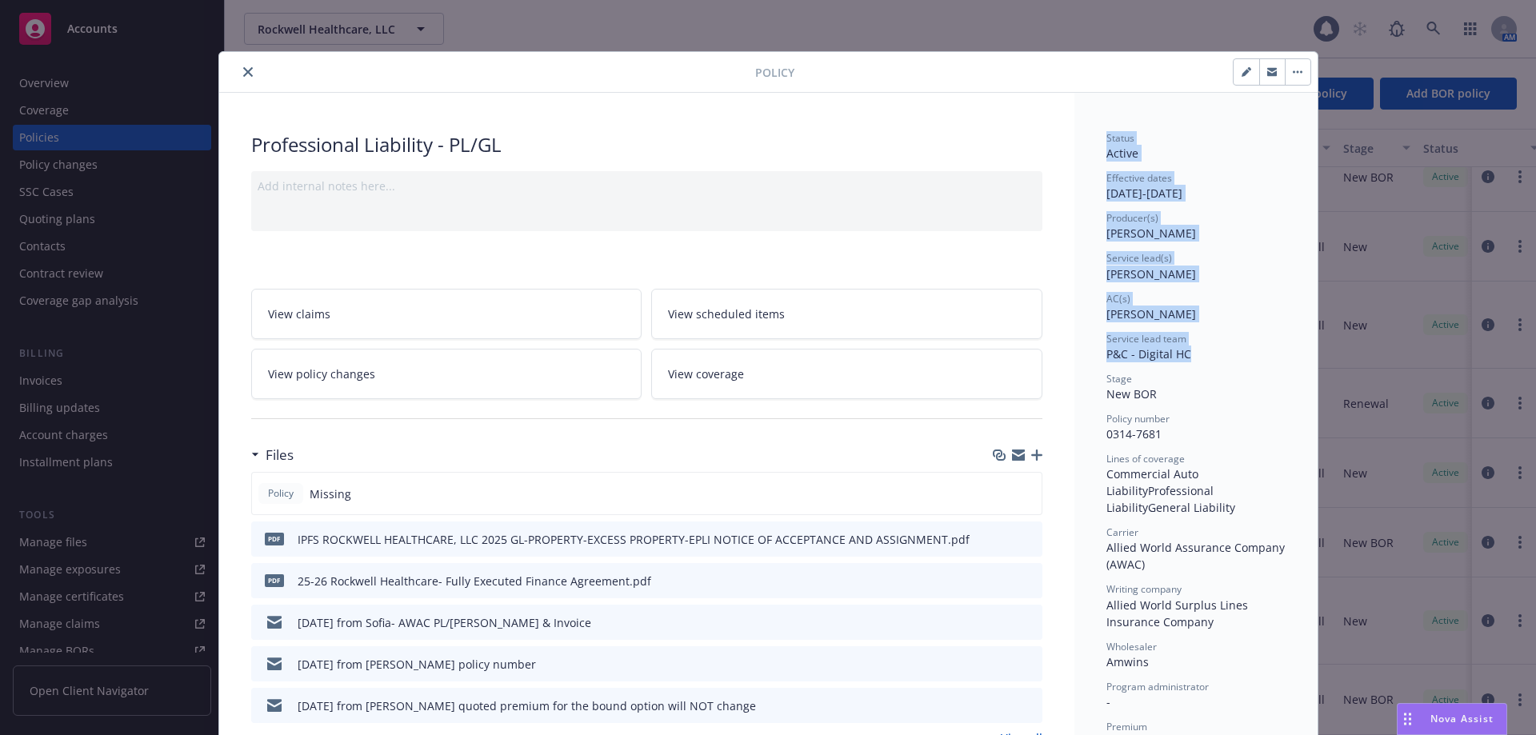
click at [1236, 295] on div "AC(s)" at bounding box center [1196, 299] width 179 height 14
drag, startPoint x: 1198, startPoint y: 358, endPoint x: 1102, endPoint y: 141, distance: 237.1
click at [1107, 141] on div "Status Active Effective dates 07/01/2025 - 07/01/2026 Producer(s) Michelle Land…" at bounding box center [1196, 541] width 179 height 820
click at [243, 72] on icon "close" at bounding box center [248, 72] width 10 height 10
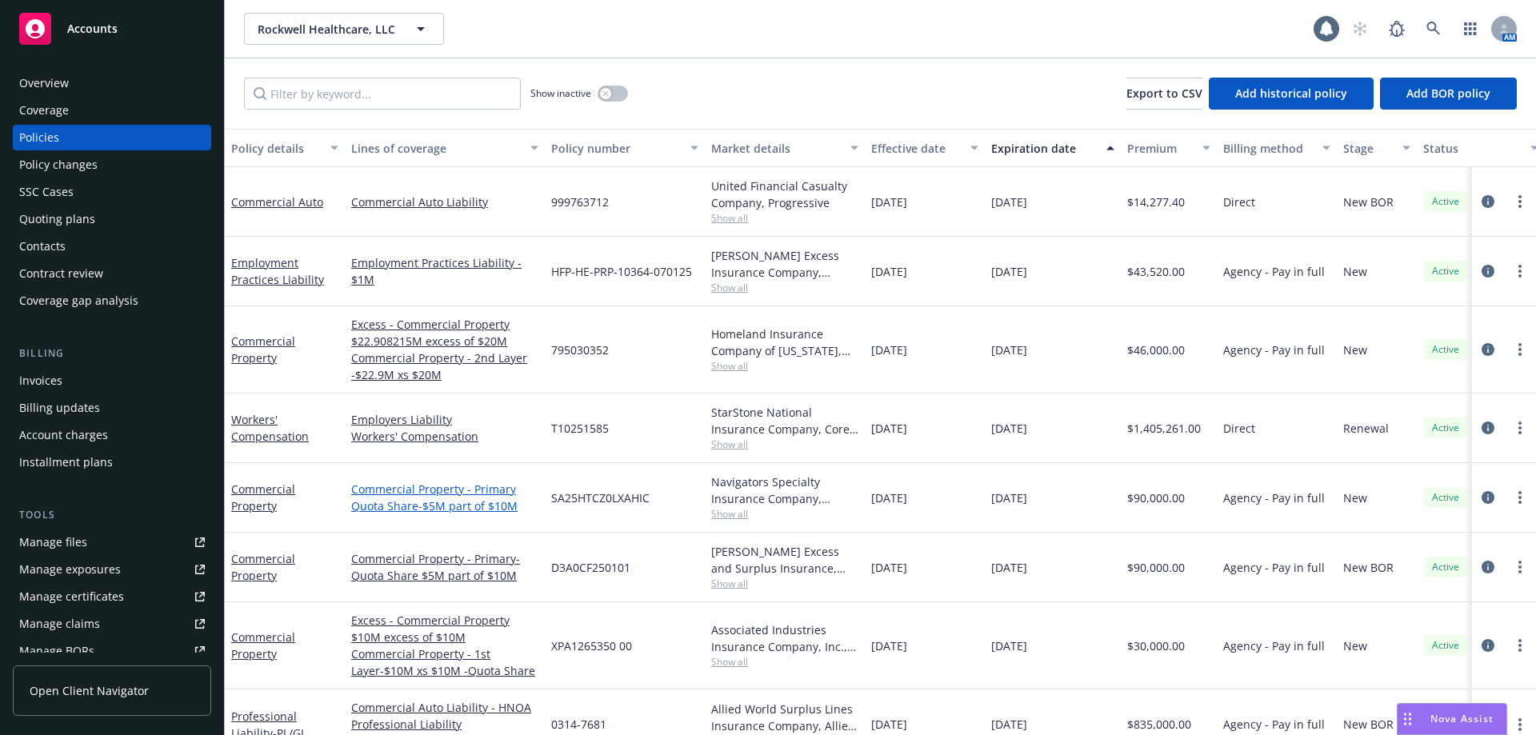
scroll to position [37, 0]
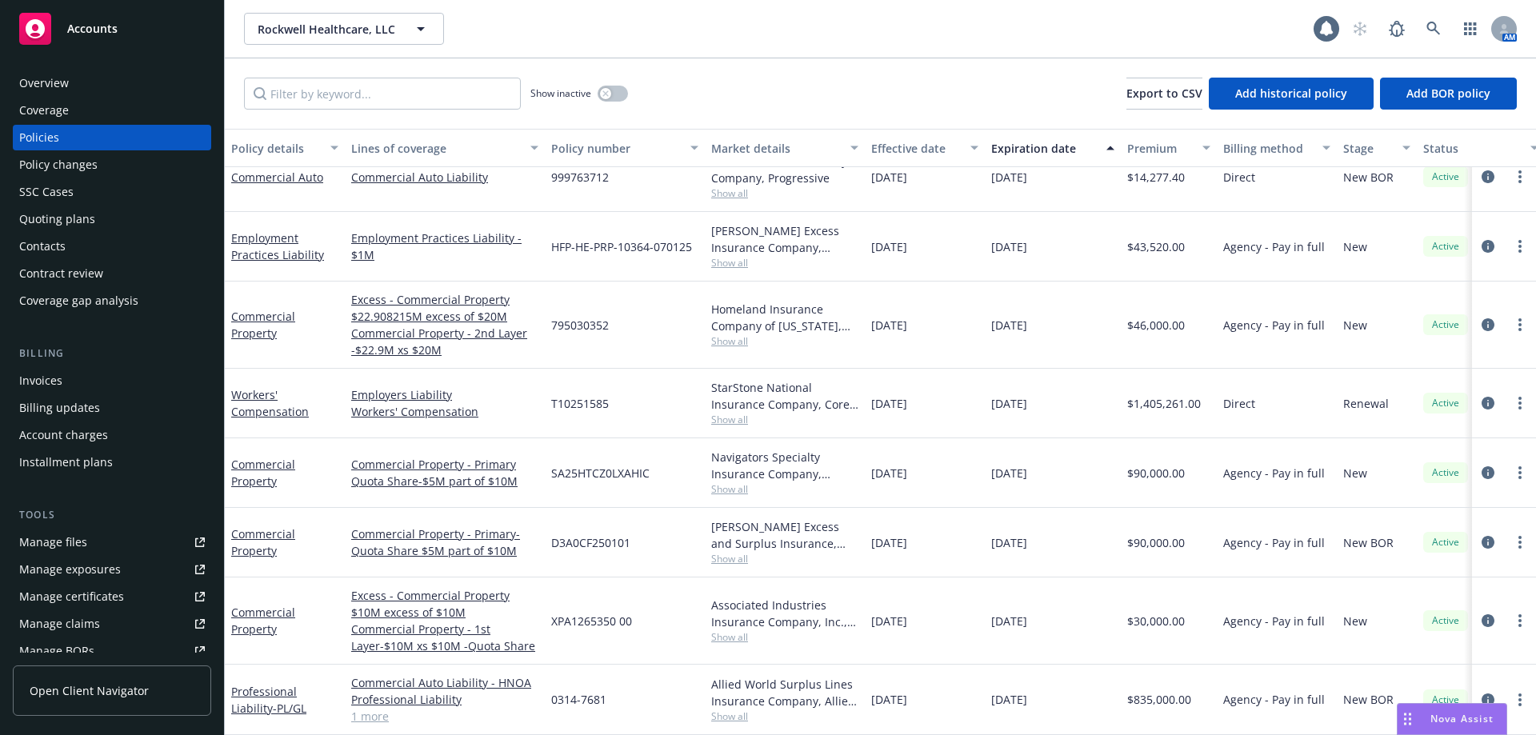
click at [130, 78] on div "Overview" at bounding box center [112, 83] width 186 height 26
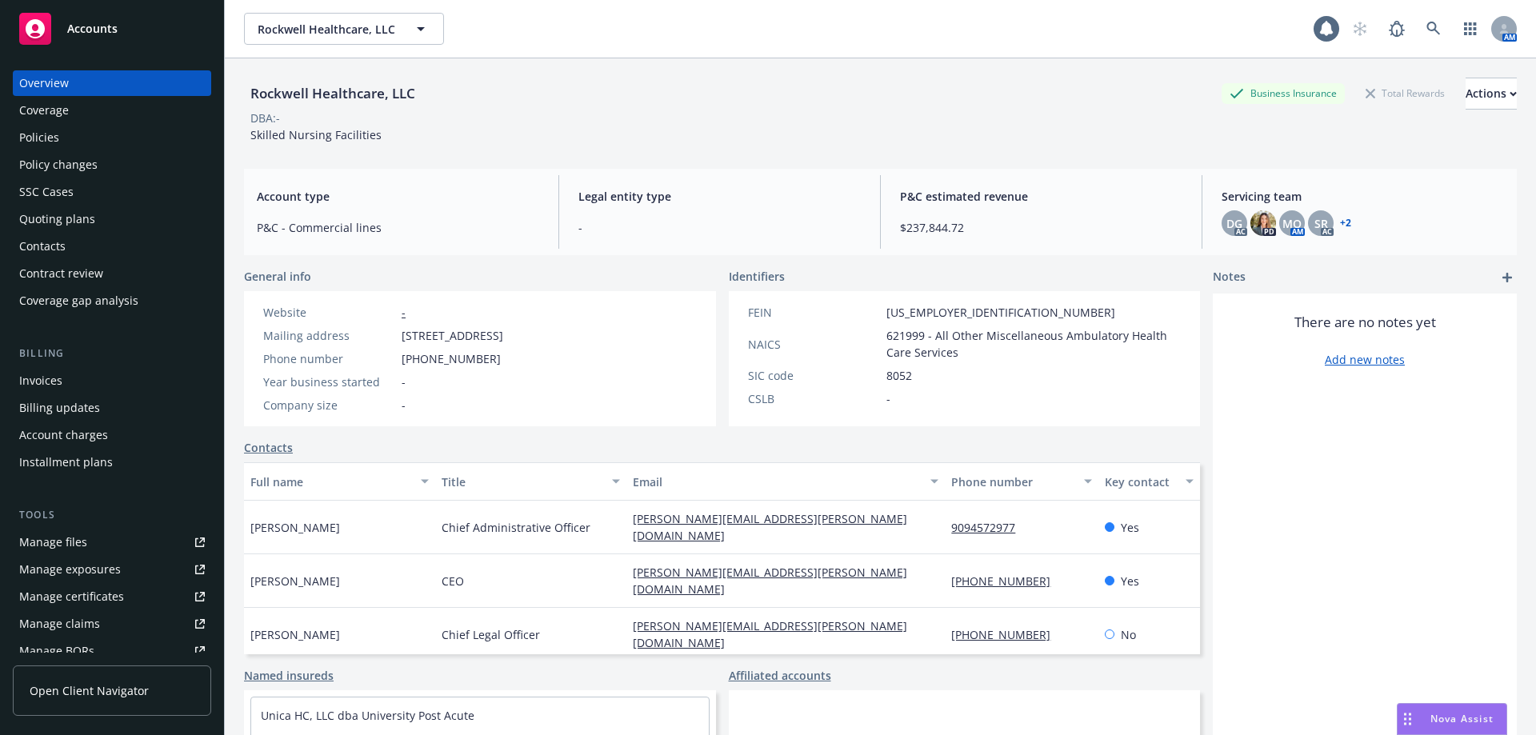
click at [86, 139] on div "Policies" at bounding box center [112, 138] width 186 height 26
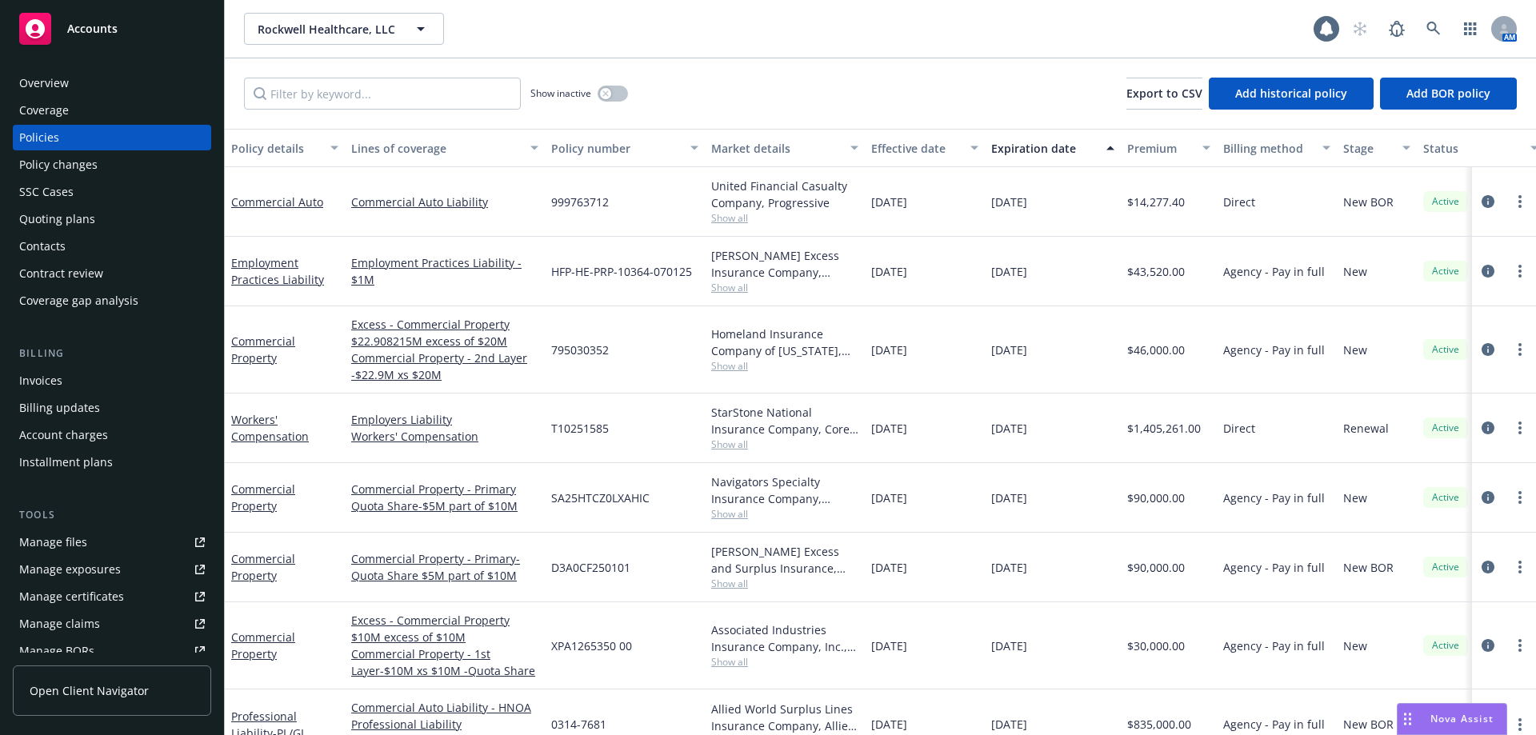
drag, startPoint x: 868, startPoint y: 205, endPoint x: 947, endPoint y: 214, distance: 79.7
click at [947, 214] on div "07/01/2025" at bounding box center [925, 202] width 120 height 70
drag, startPoint x: 1262, startPoint y: 426, endPoint x: 659, endPoint y: 421, distance: 603.3
click at [659, 421] on div "Workers' Compensation Employers Liability Workers' Compensation T10251585 StarS…" at bounding box center [997, 429] width 1544 height 70
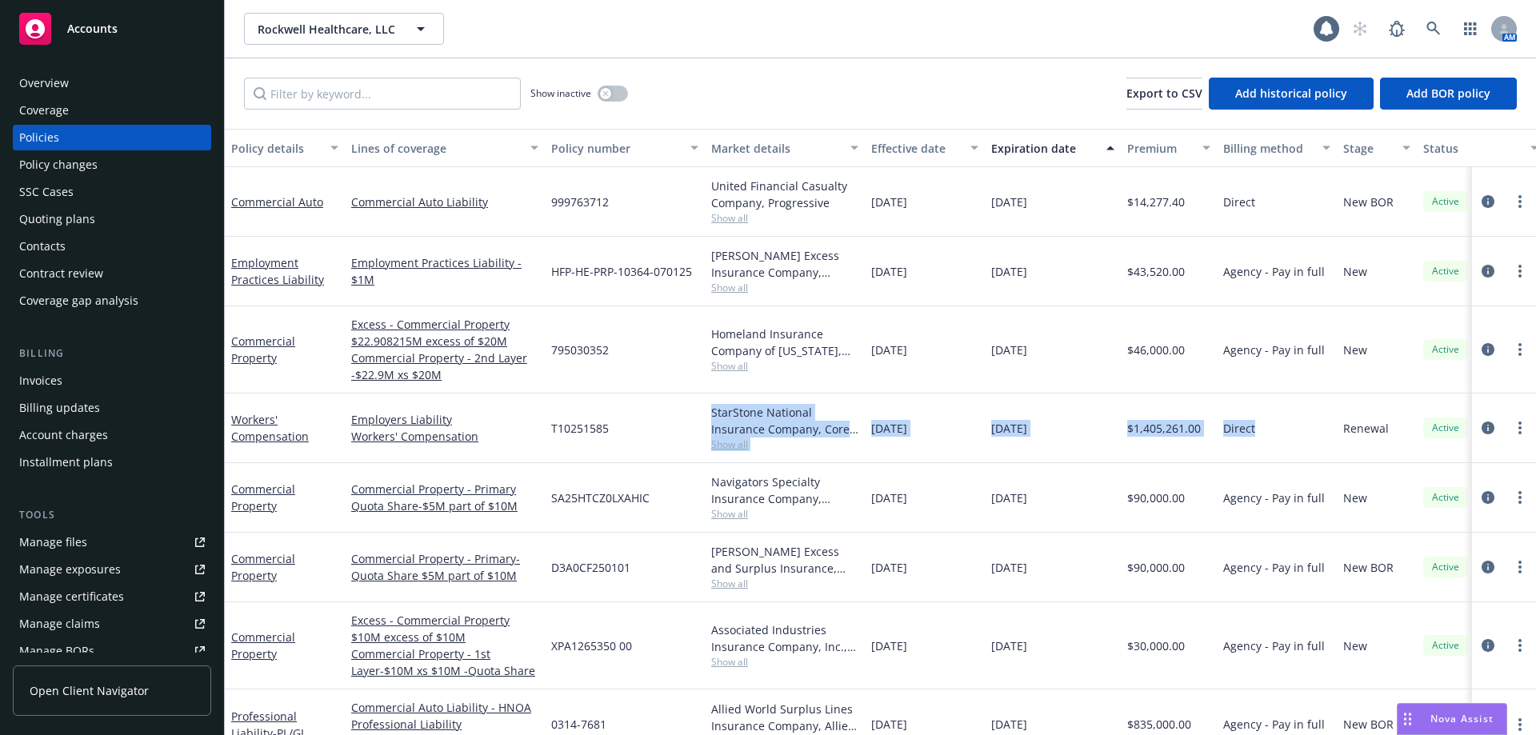
click at [1265, 428] on div "Direct" at bounding box center [1277, 429] width 120 height 70
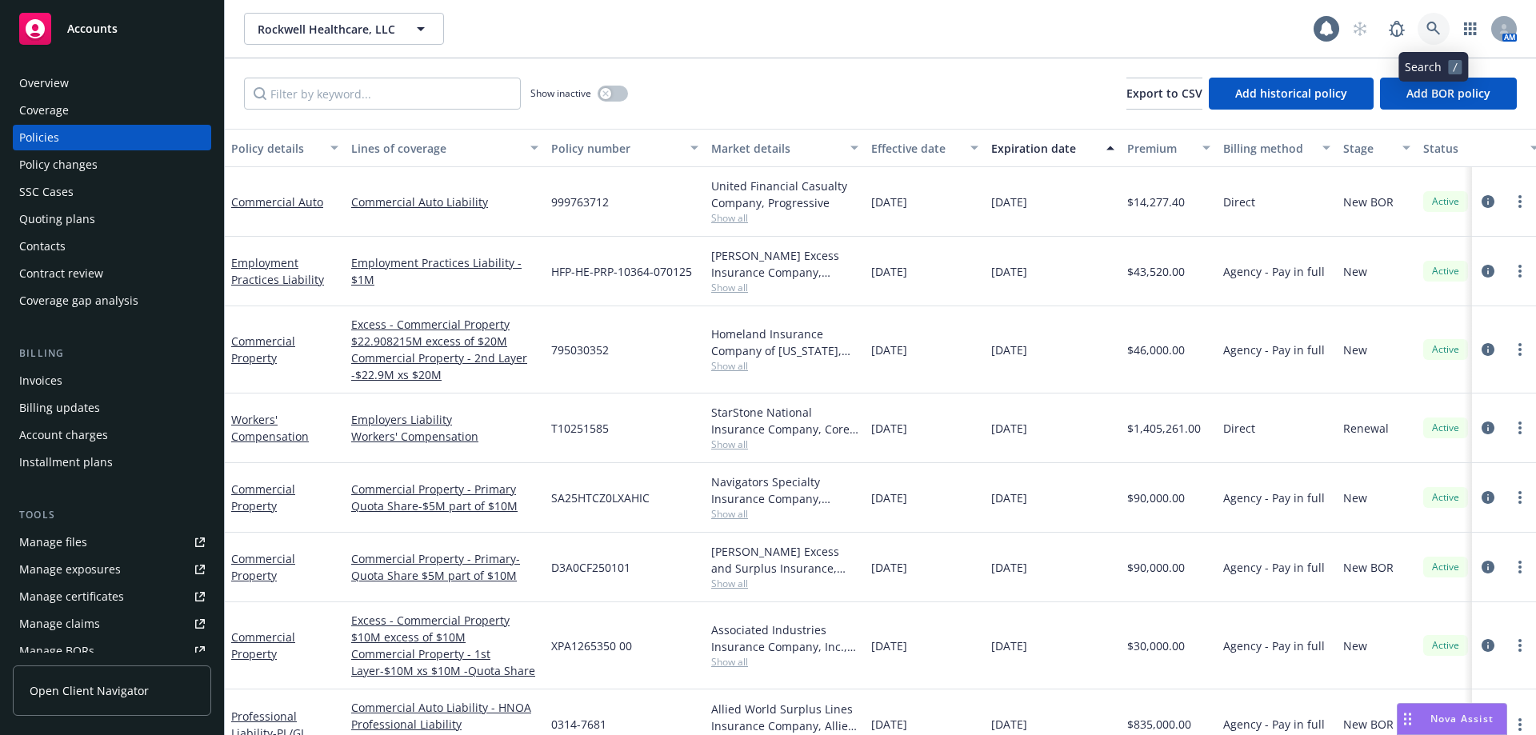
click at [1429, 30] on icon at bounding box center [1434, 29] width 14 height 14
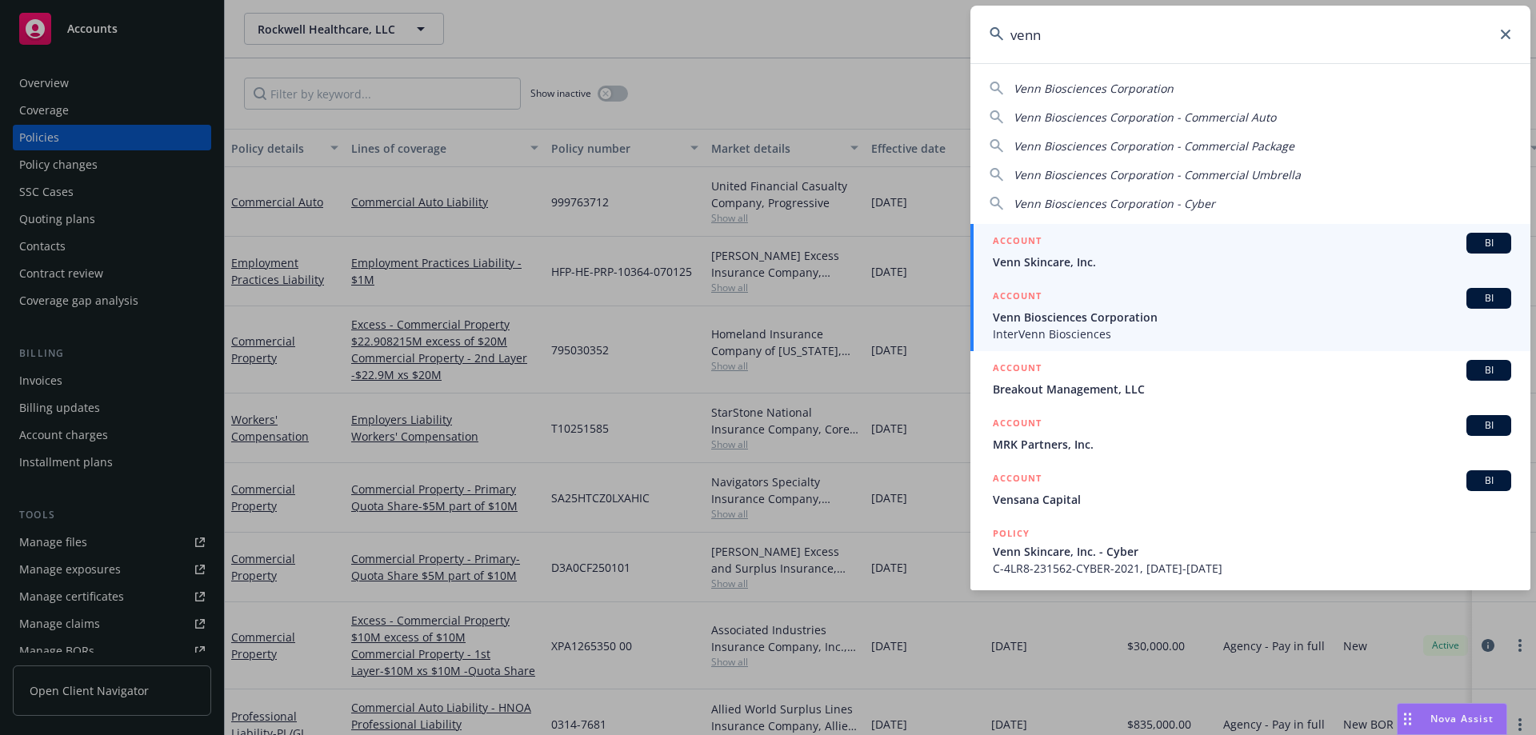
type input "venn"
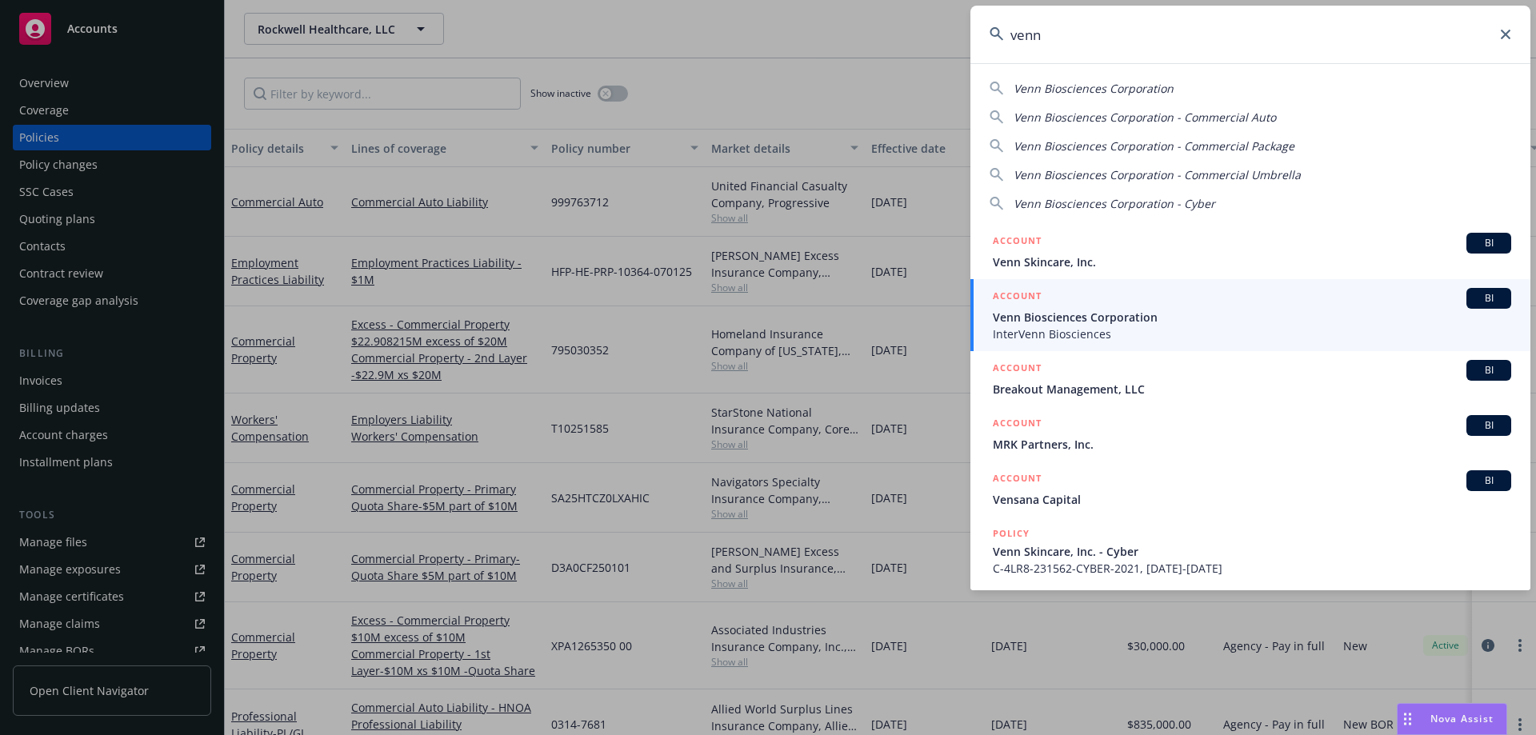
click at [1134, 326] on span "InterVenn Biosciences" at bounding box center [1252, 334] width 518 height 17
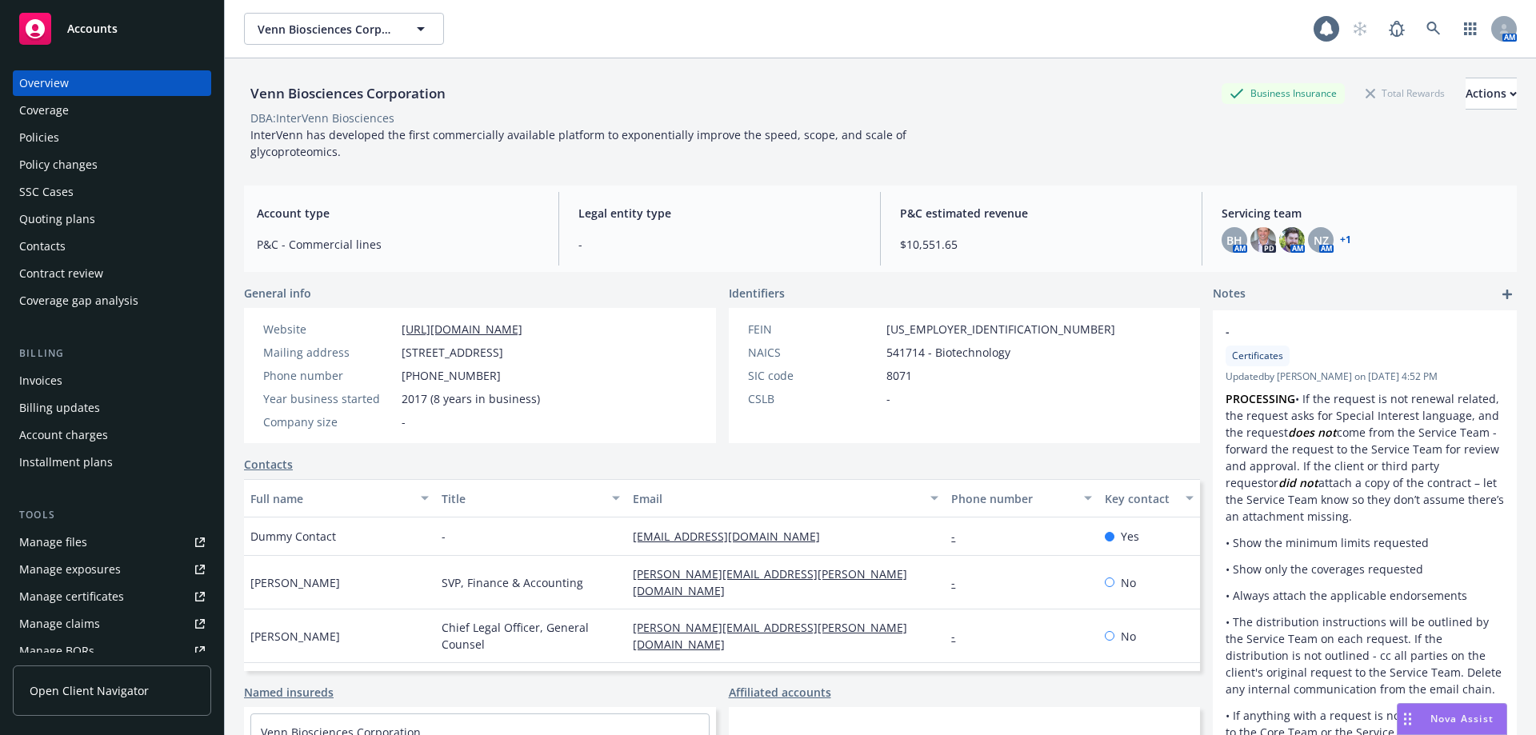
click at [71, 143] on div "Policies" at bounding box center [112, 138] width 186 height 26
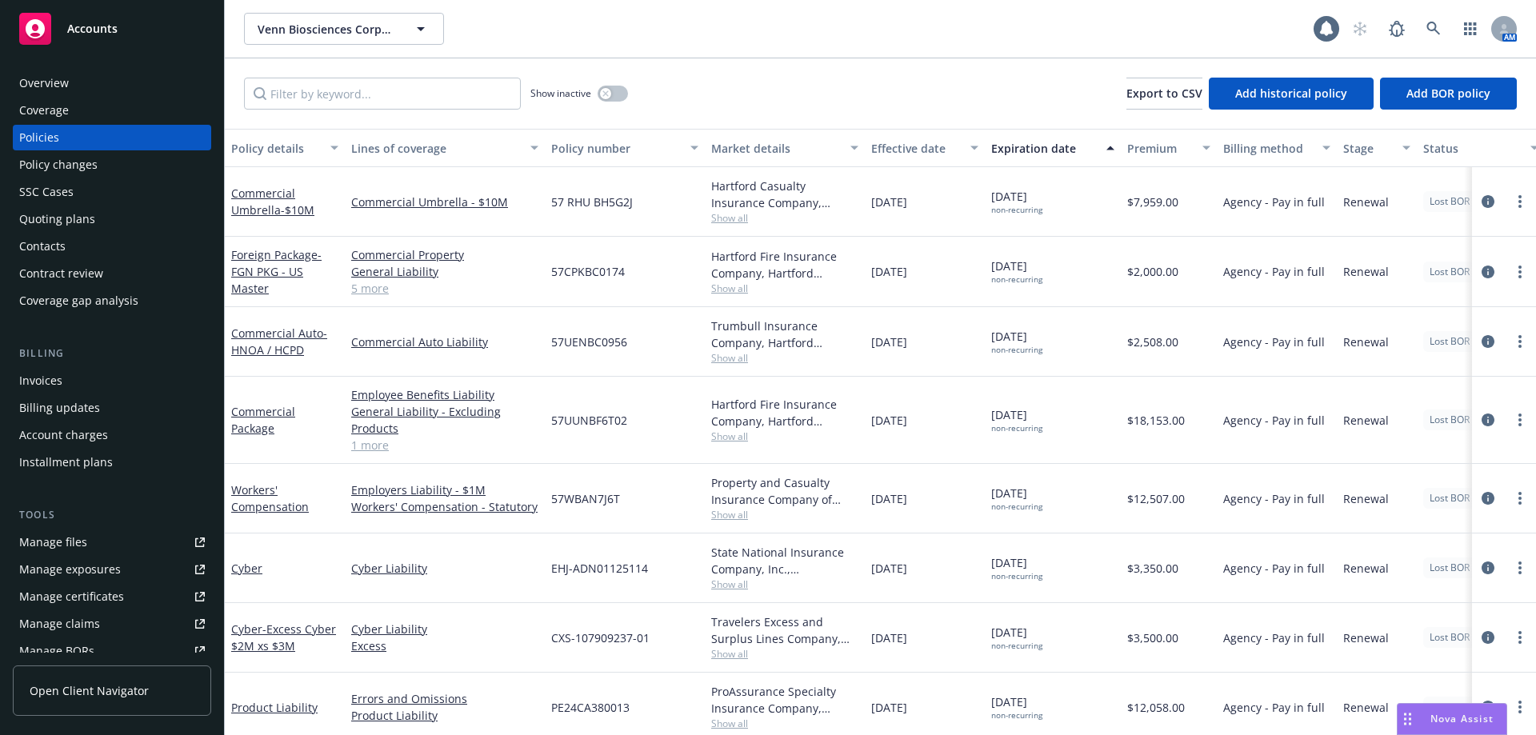
click at [94, 83] on div "Overview" at bounding box center [112, 83] width 186 height 26
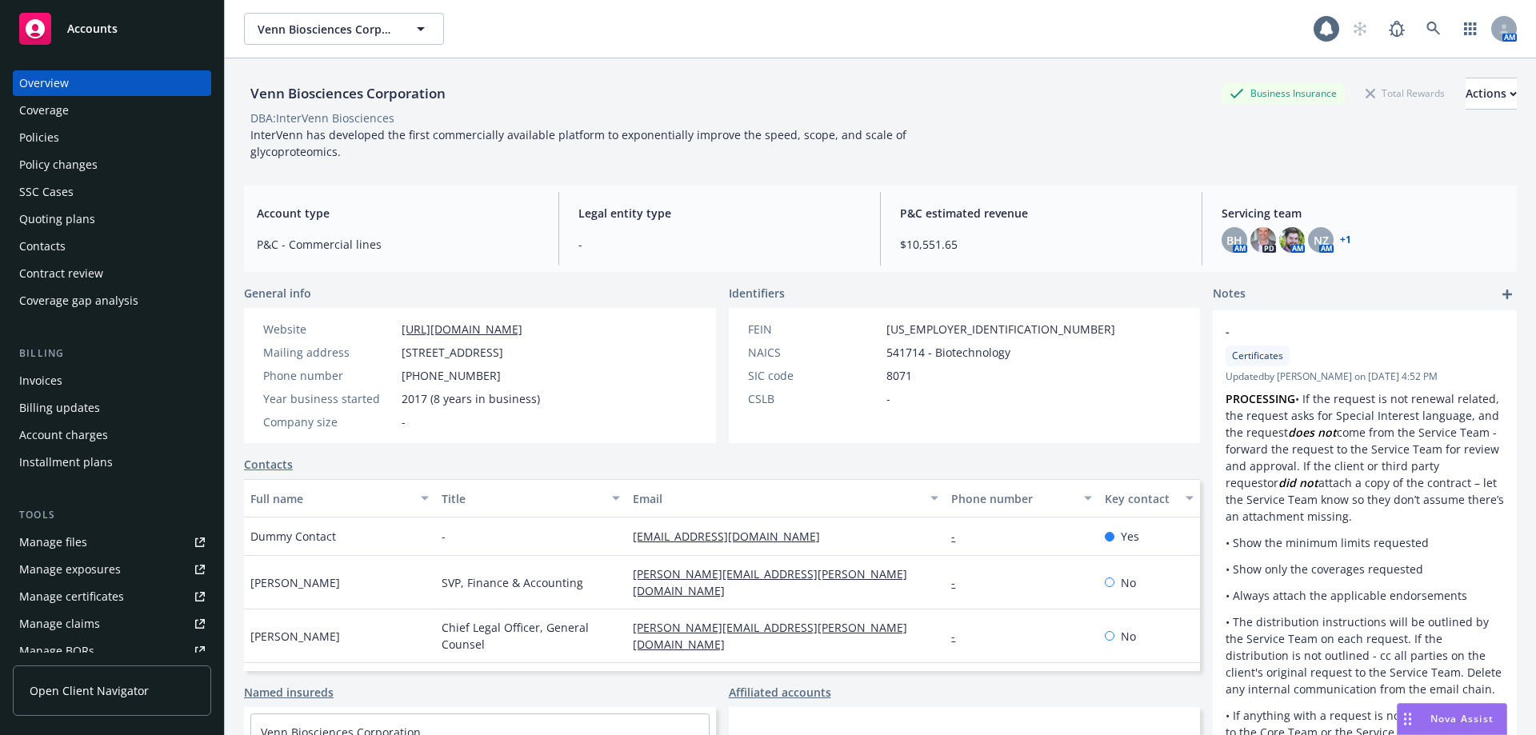
click at [81, 150] on div "Overview Coverage Policies Policy changes SSC Cases Quoting plans Contacts Cont…" at bounding box center [112, 191] width 198 height 243
click at [78, 141] on div "Policies" at bounding box center [112, 138] width 186 height 26
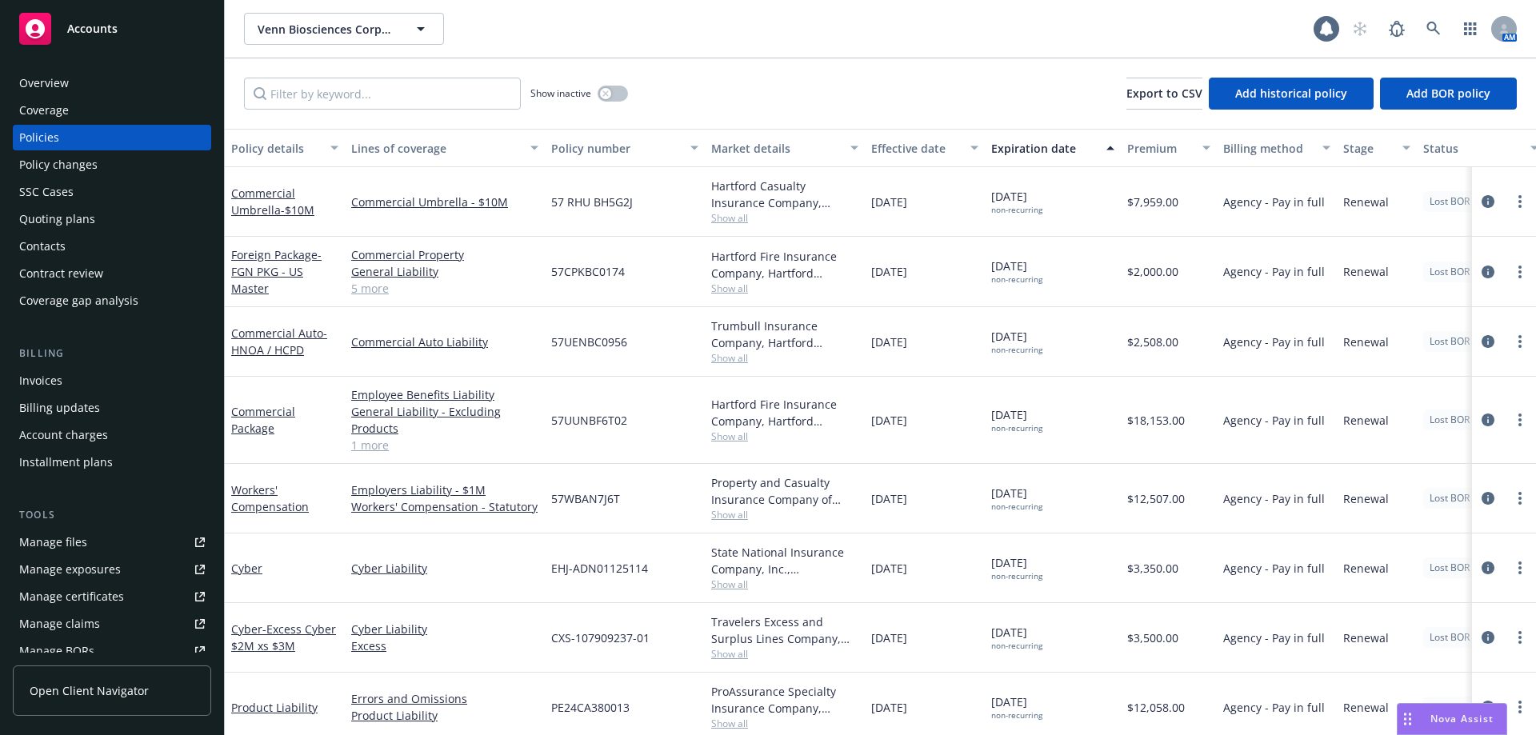
scroll to position [89, 0]
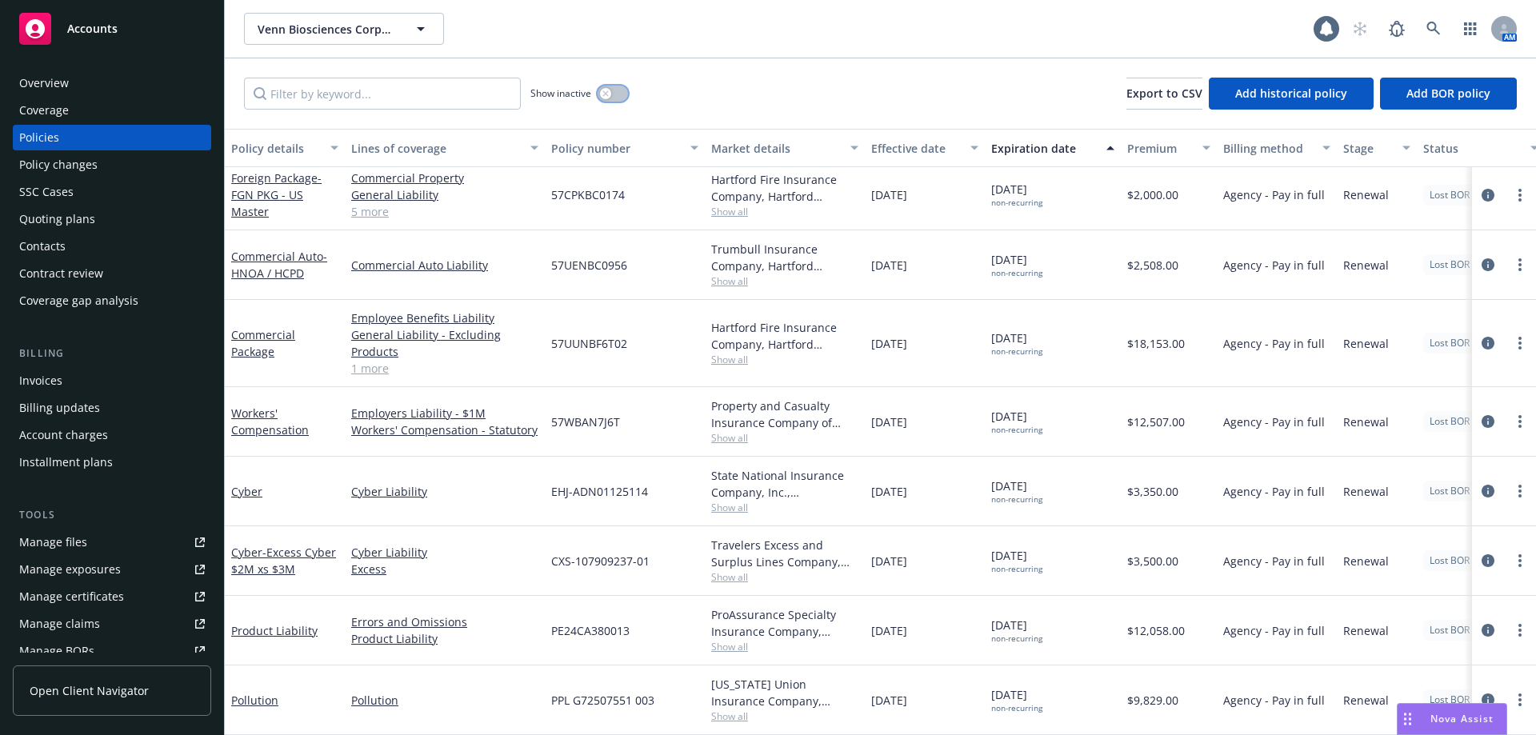
click at [616, 93] on button "button" at bounding box center [613, 94] width 30 height 16
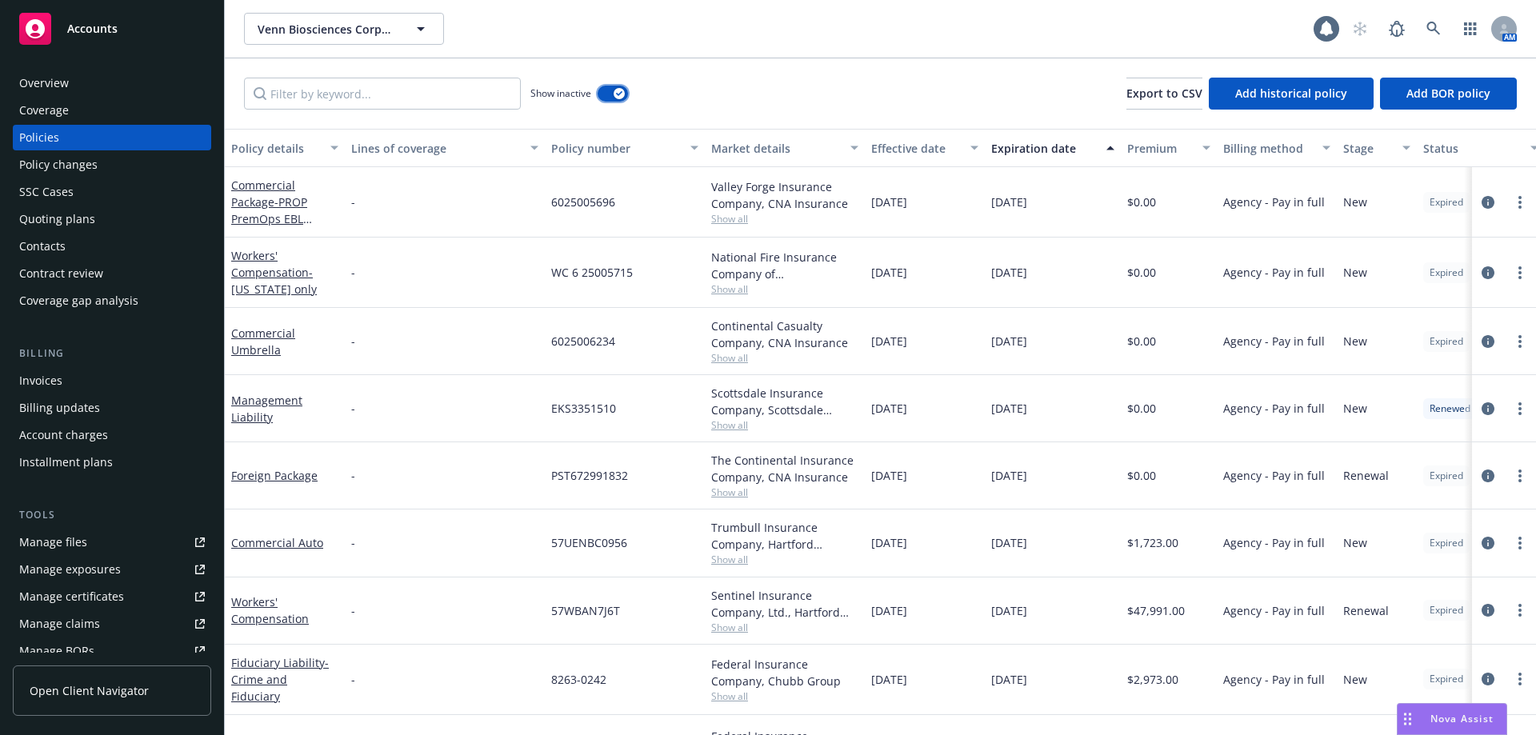
click at [616, 98] on div "button" at bounding box center [619, 93] width 11 height 11
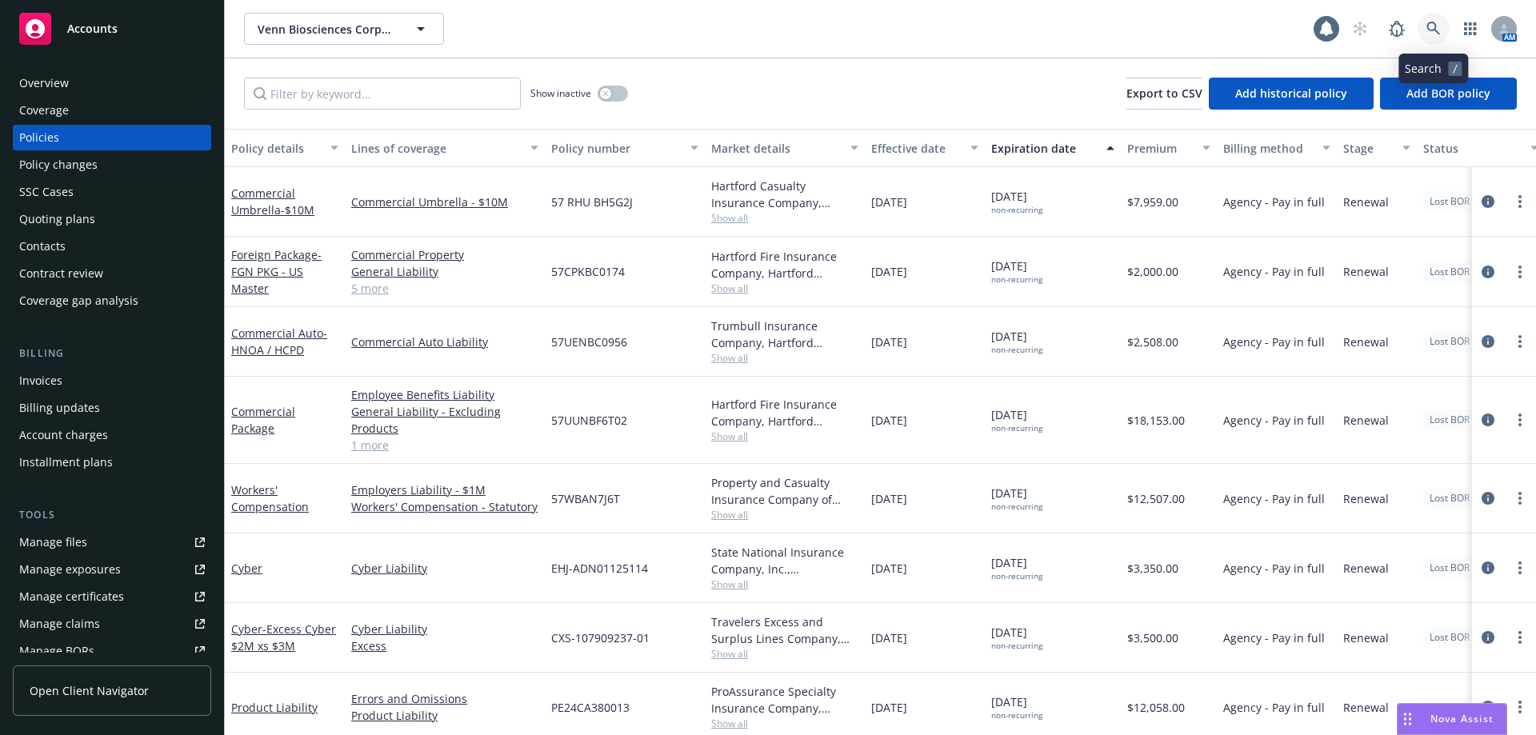
click at [1431, 22] on icon at bounding box center [1434, 29] width 14 height 14
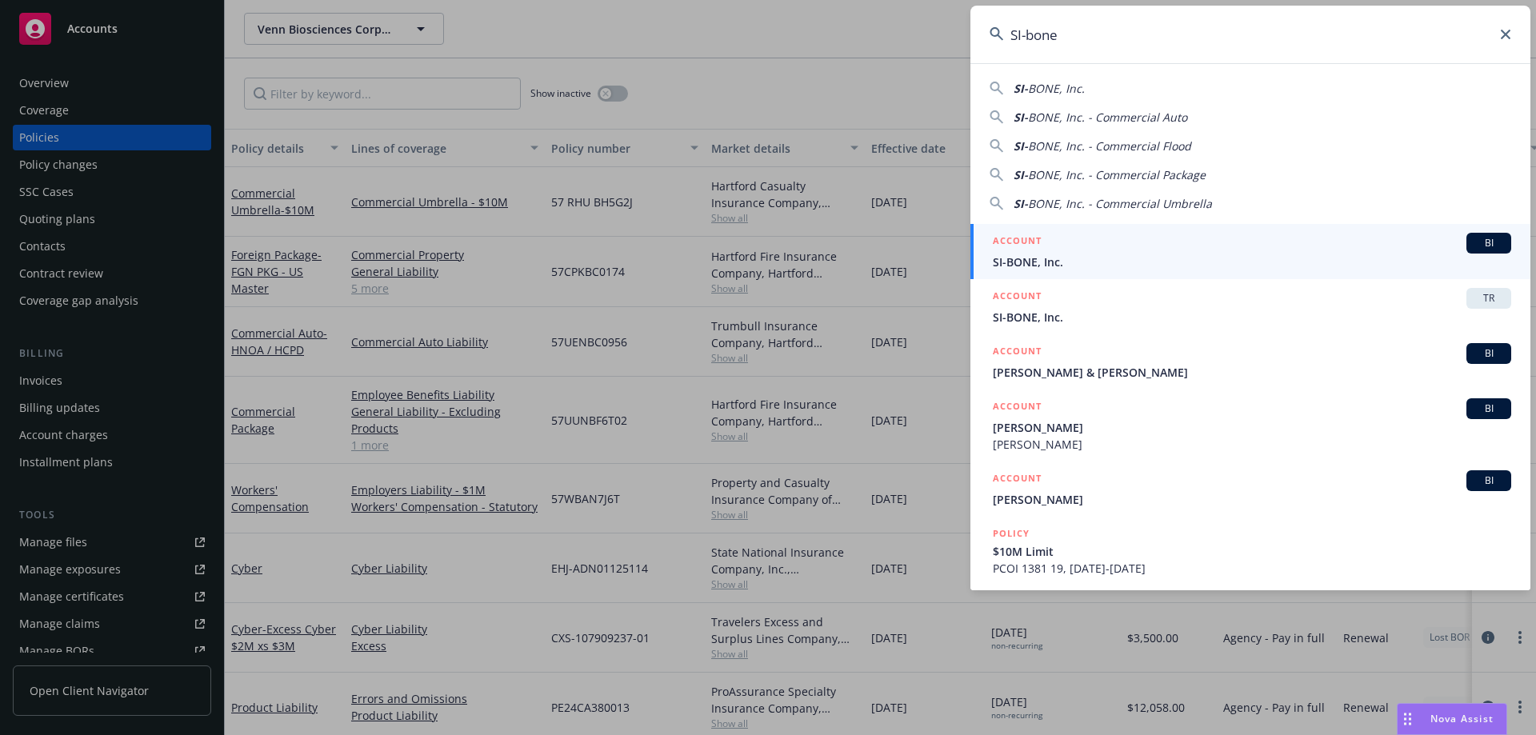
type input "SI-bone"
click at [1023, 248] on h5 "ACCOUNT" at bounding box center [1017, 242] width 49 height 19
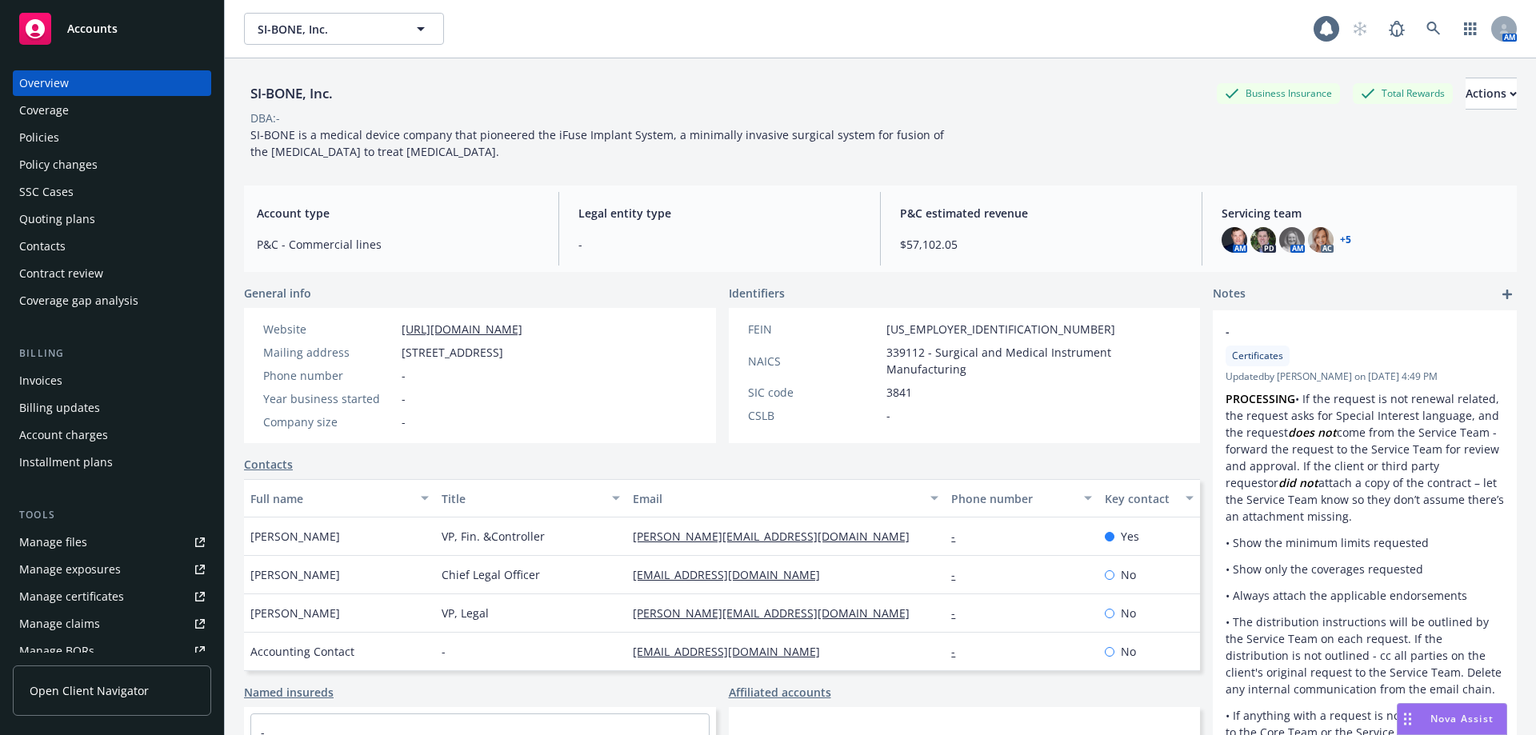
click at [63, 129] on div "Policies" at bounding box center [112, 138] width 186 height 26
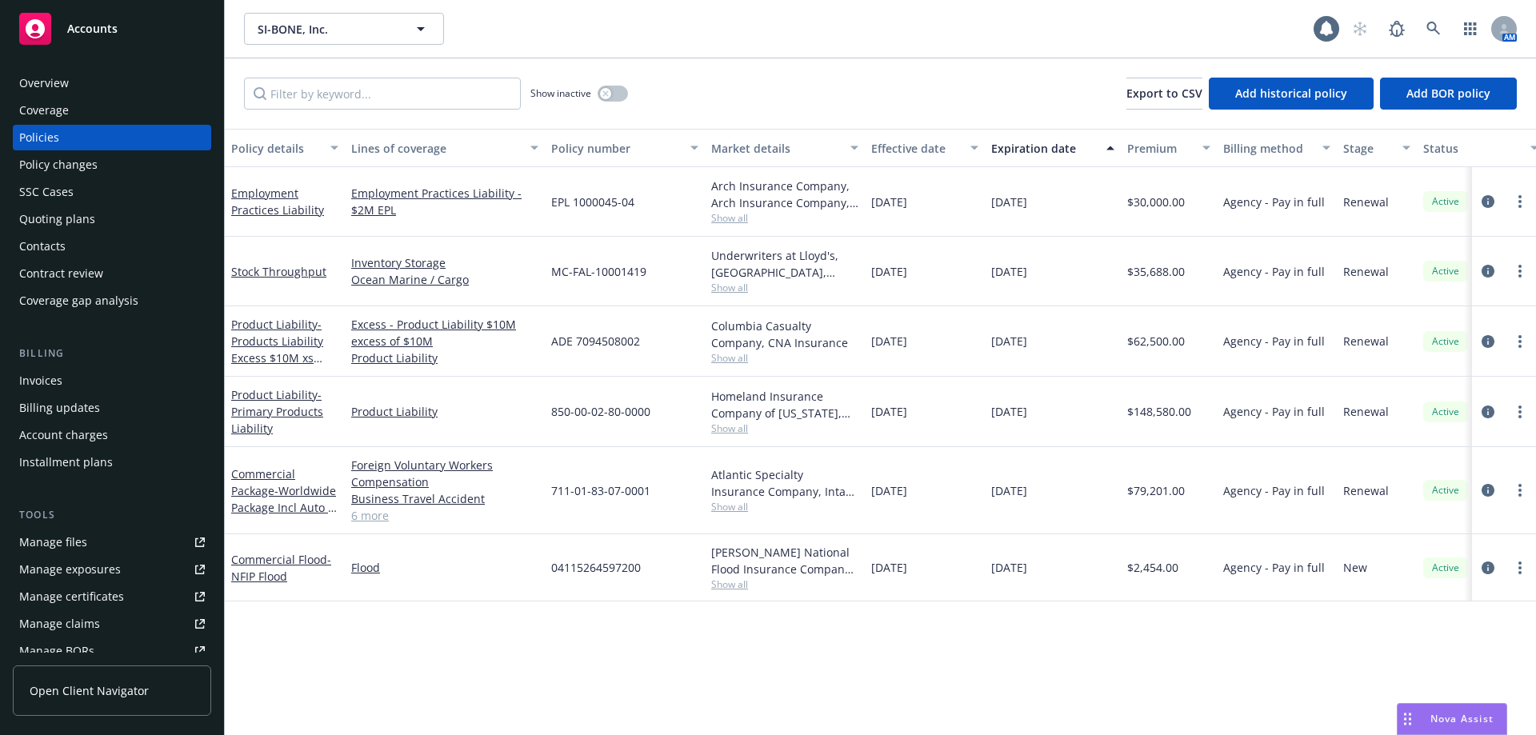
click at [86, 219] on div "Quoting plans" at bounding box center [57, 219] width 76 height 26
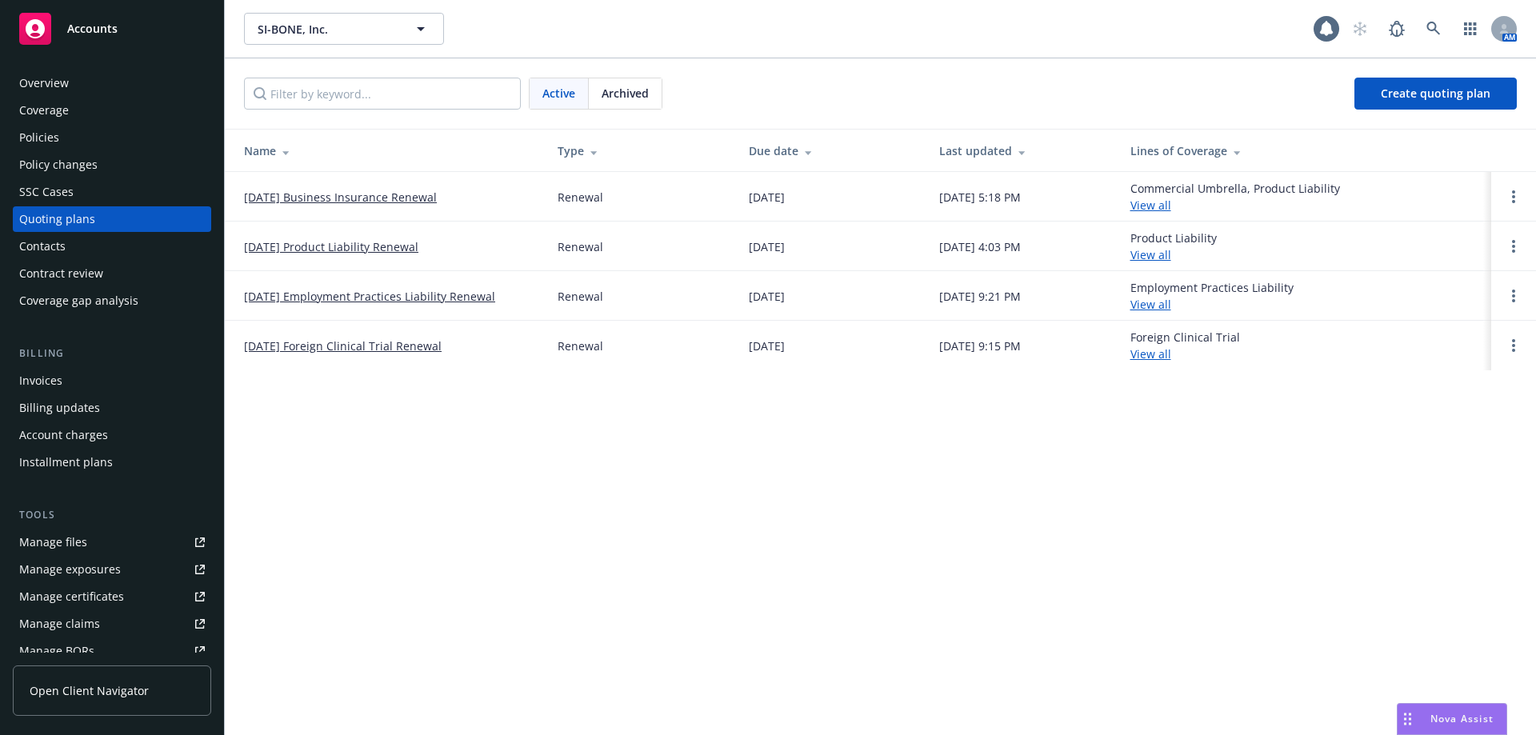
click at [303, 198] on link "10/01/25 Business Insurance Renewal" at bounding box center [340, 197] width 193 height 17
